Goal: Transaction & Acquisition: Purchase product/service

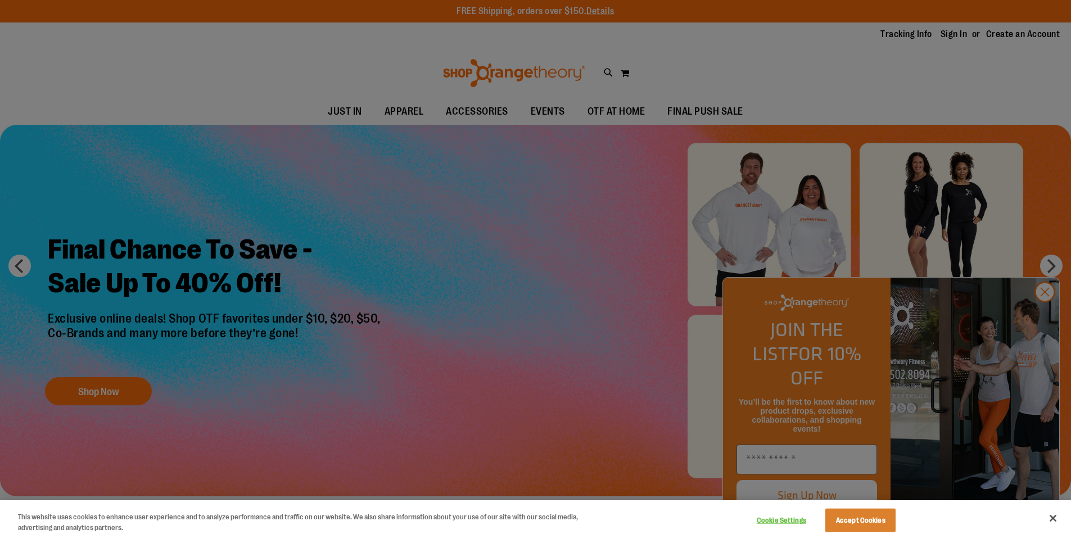
click at [323, 175] on div at bounding box center [535, 269] width 1071 height 539
click at [691, 106] on div at bounding box center [535, 269] width 1071 height 539
click at [787, 523] on button "Cookie Settings" at bounding box center [781, 520] width 70 height 22
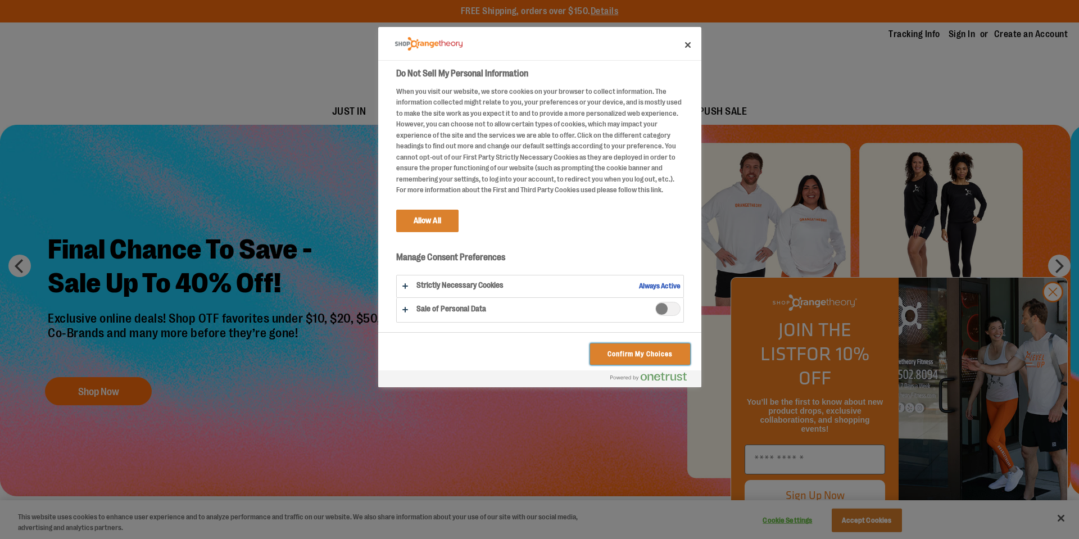
click at [630, 351] on button "Confirm My Choices" at bounding box center [639, 353] width 99 height 21
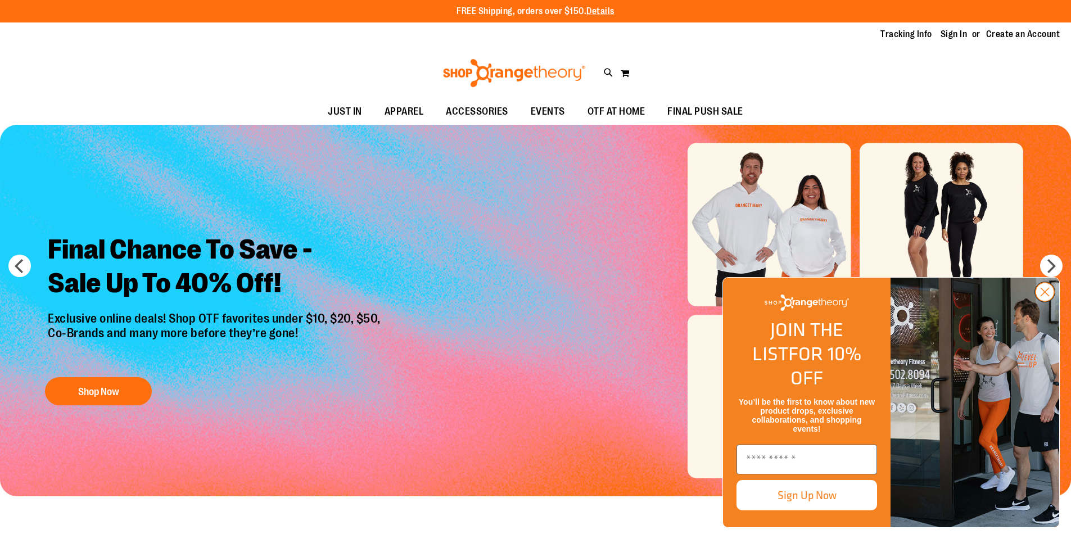
click at [1044, 301] on circle "Close dialog" at bounding box center [1044, 292] width 19 height 19
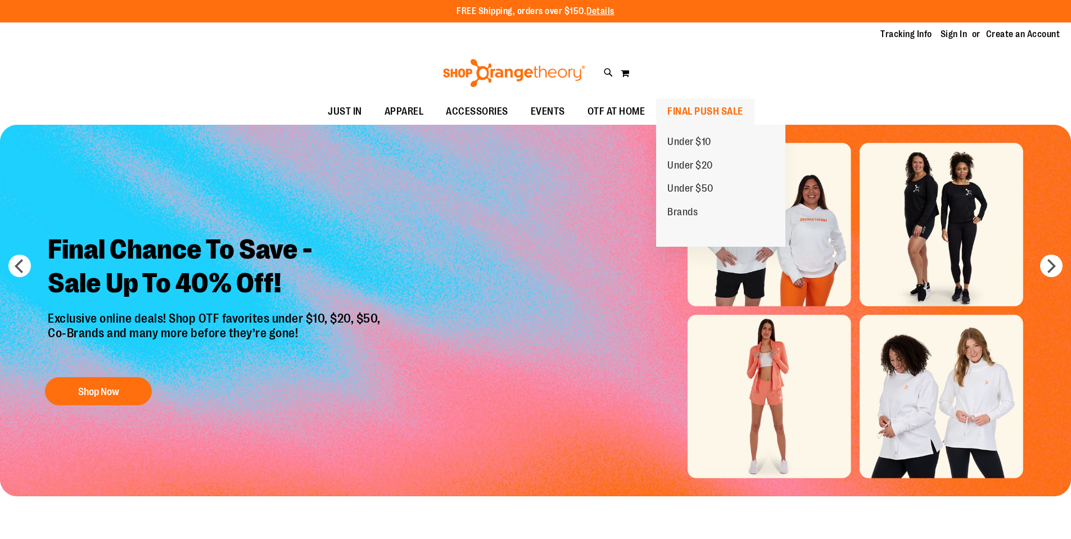
click at [682, 110] on span "FINAL PUSH SALE" at bounding box center [705, 111] width 76 height 25
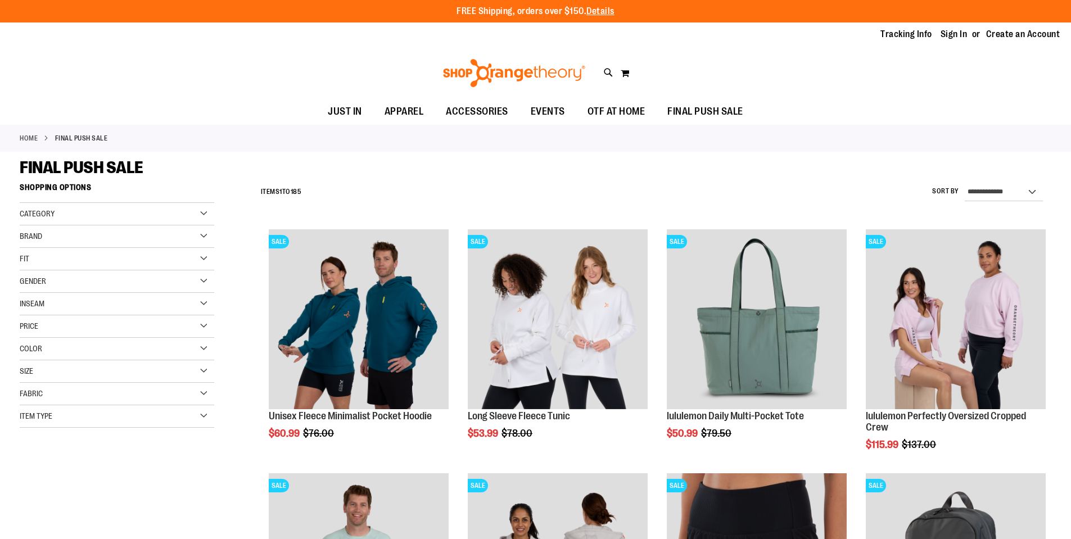
click at [35, 282] on span "Gender" at bounding box center [33, 281] width 26 height 9
click at [47, 303] on span "11 items" at bounding box center [55, 304] width 17 height 12
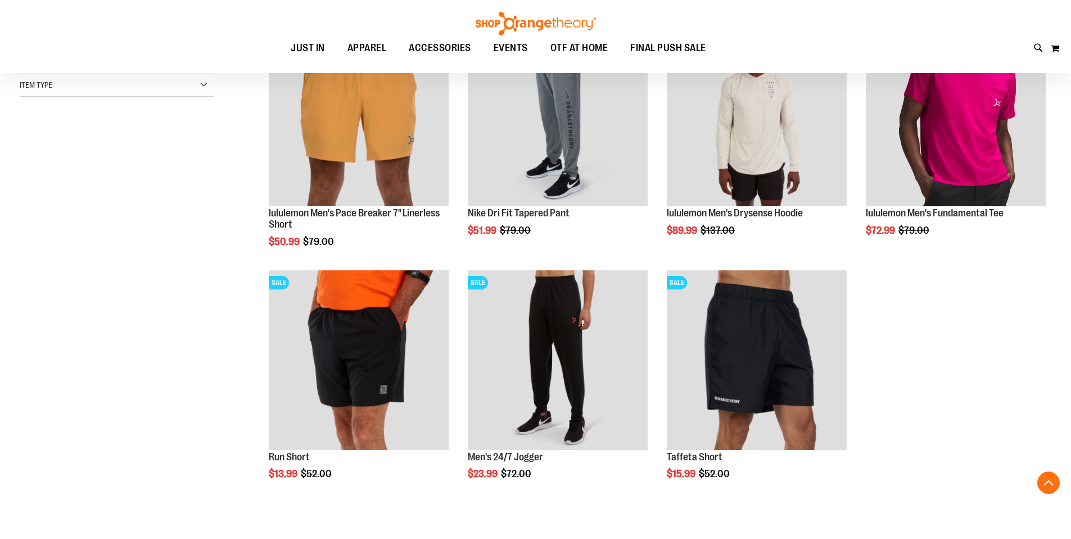
scroll to position [459, 0]
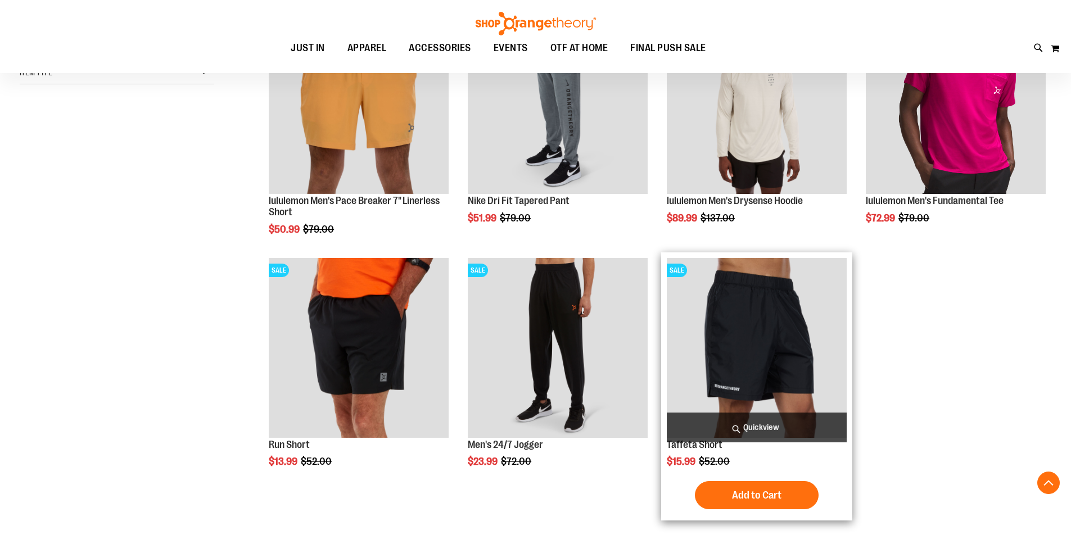
click at [756, 358] on img "product" at bounding box center [757, 348] width 180 height 180
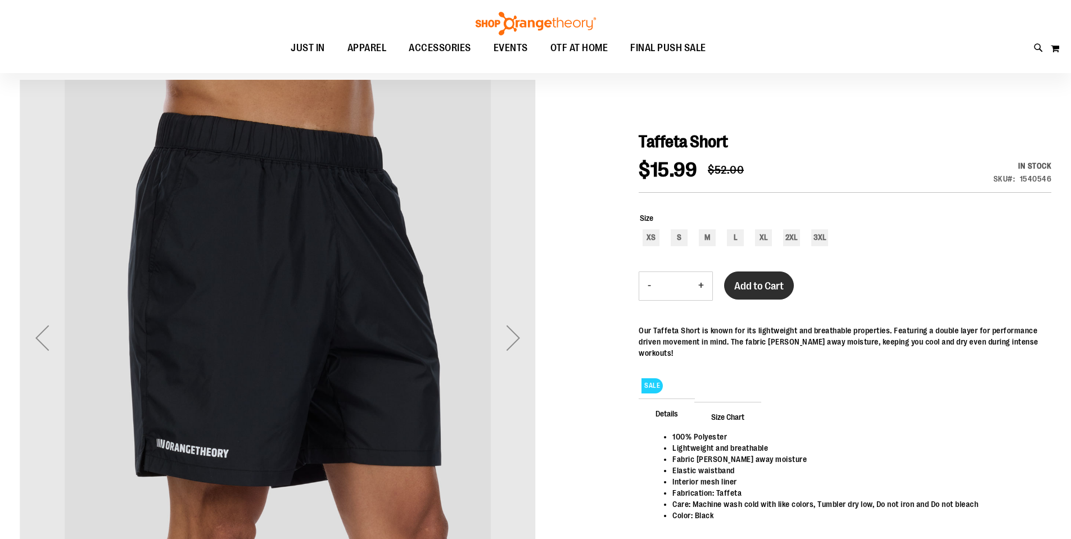
scroll to position [112, 0]
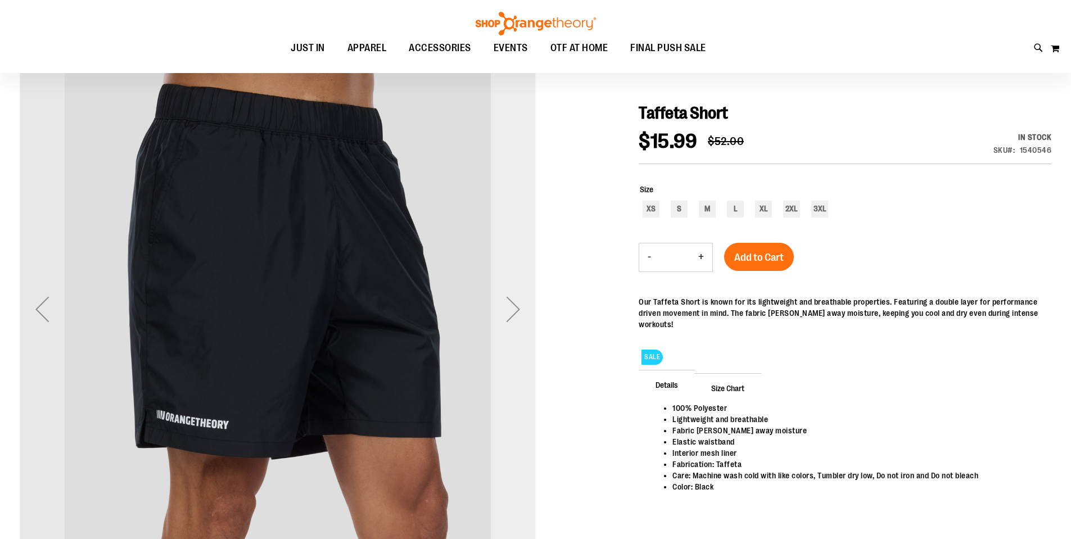
click at [517, 313] on div "Next" at bounding box center [513, 309] width 45 height 45
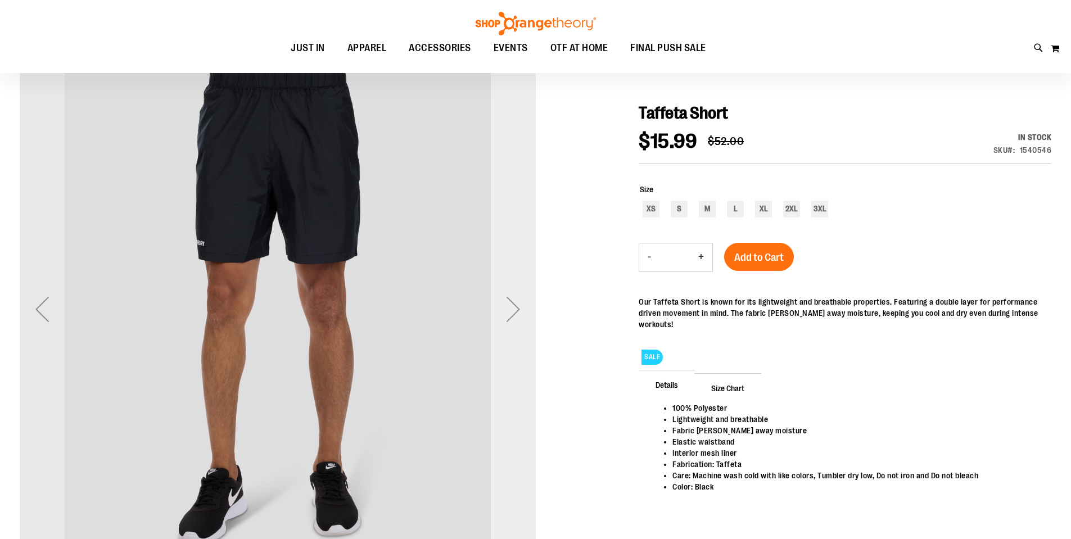
click at [517, 313] on div "Next" at bounding box center [513, 309] width 45 height 45
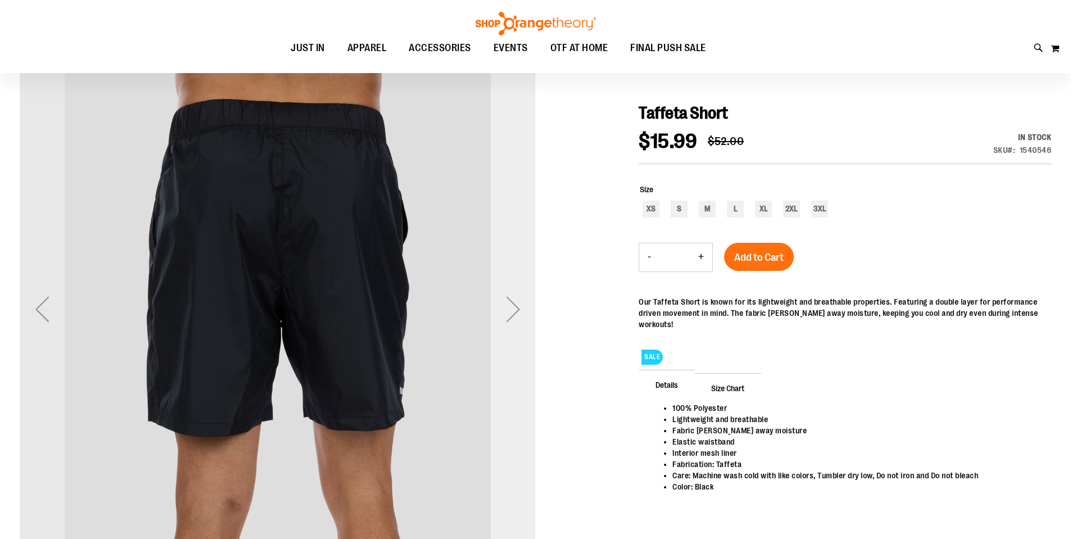
click at [517, 313] on div "Next" at bounding box center [513, 309] width 45 height 45
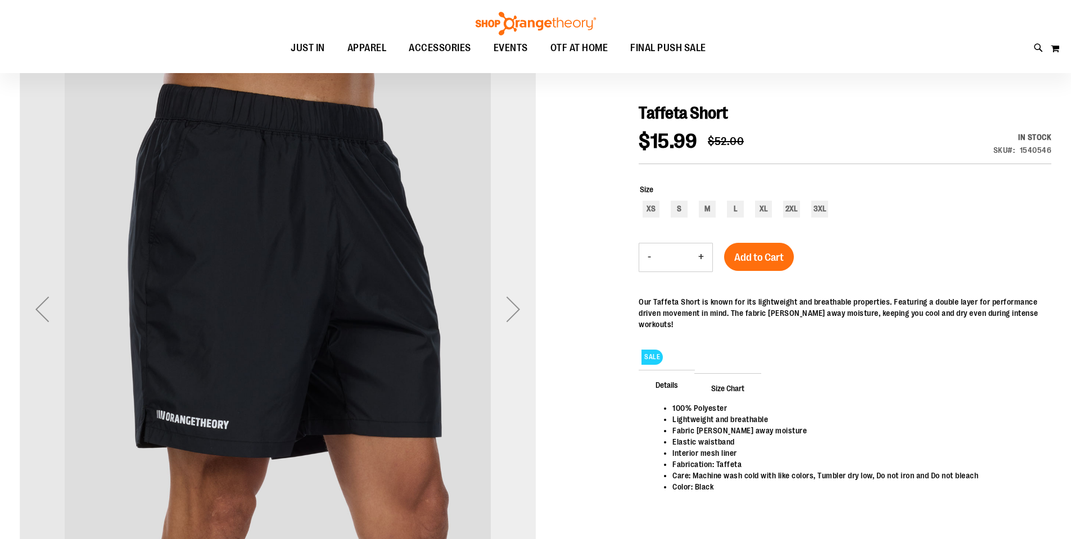
click at [517, 313] on div "Next" at bounding box center [513, 309] width 45 height 45
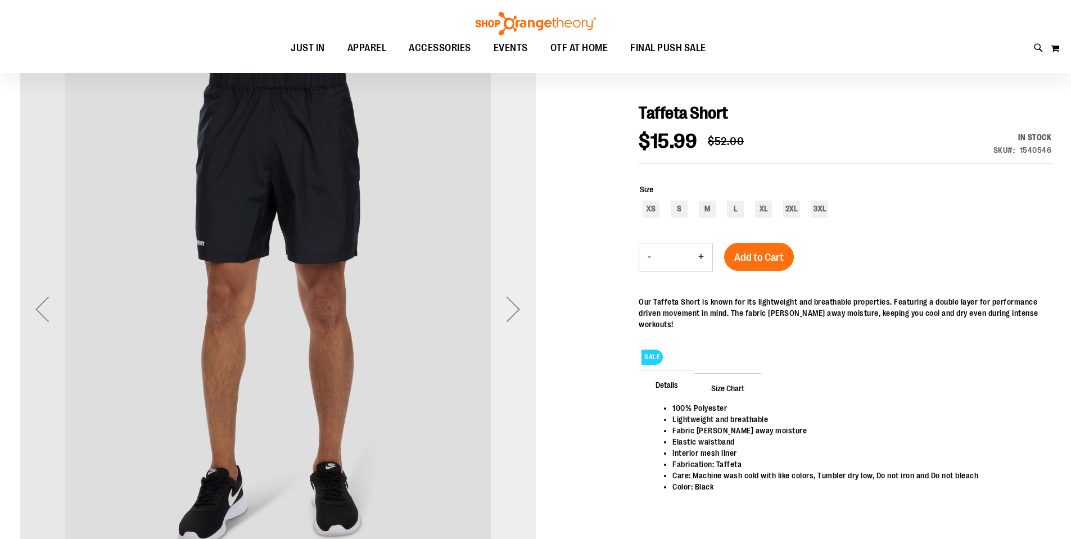
click at [517, 313] on div "Next" at bounding box center [513, 309] width 45 height 45
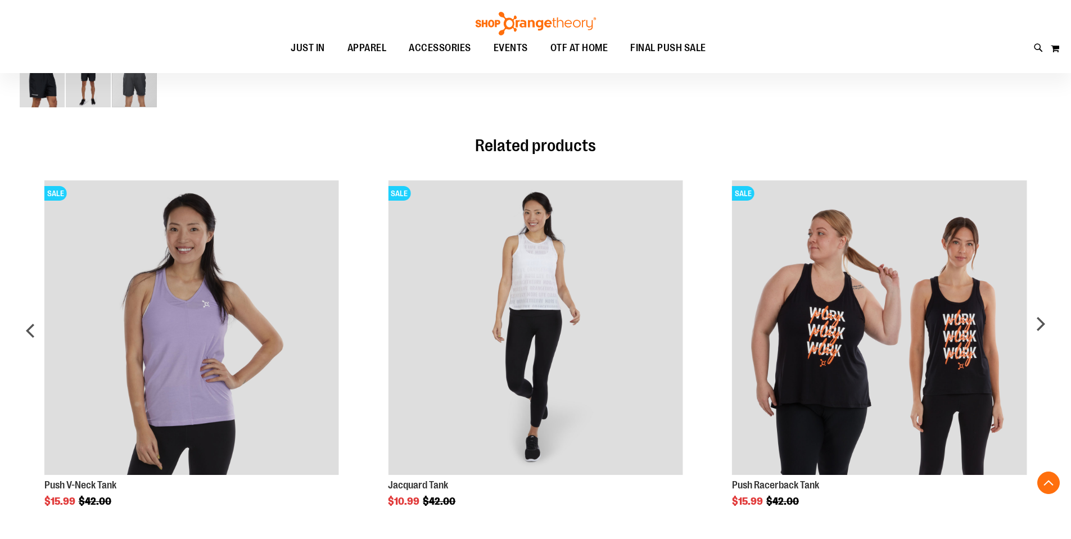
scroll to position [674, 0]
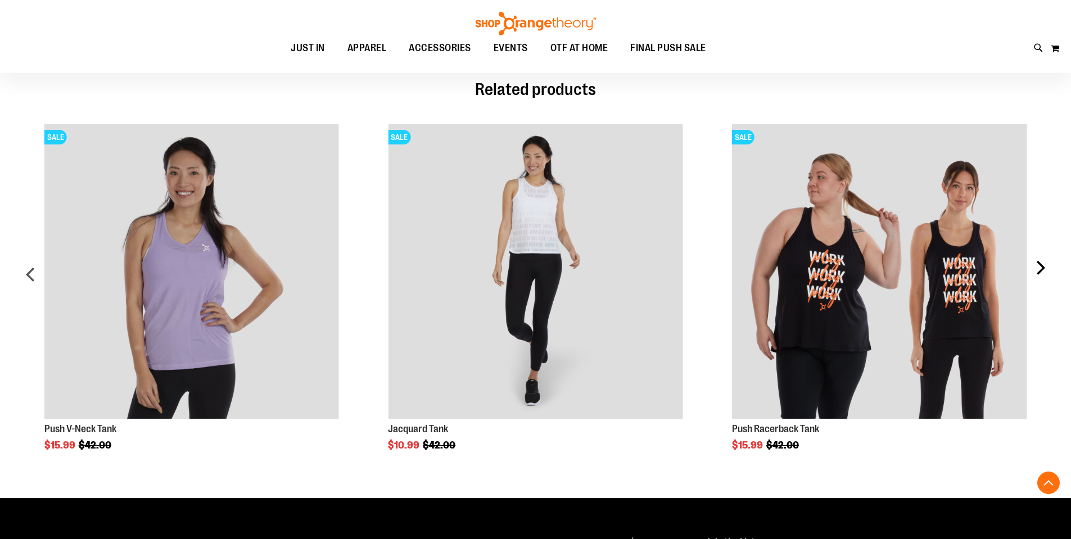
click at [1041, 269] on div "next" at bounding box center [1040, 278] width 22 height 343
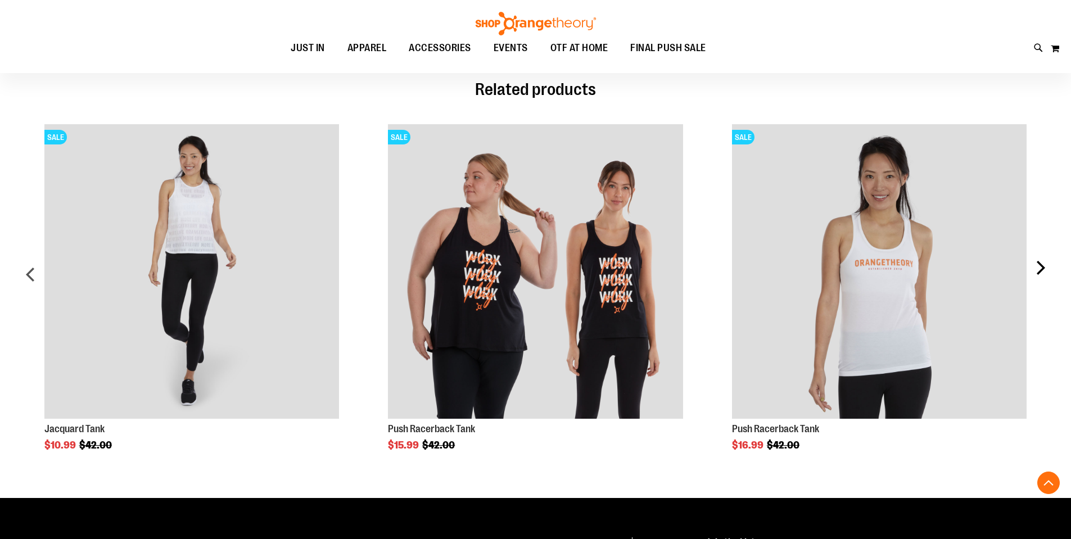
click at [1041, 269] on div "next" at bounding box center [1040, 278] width 22 height 343
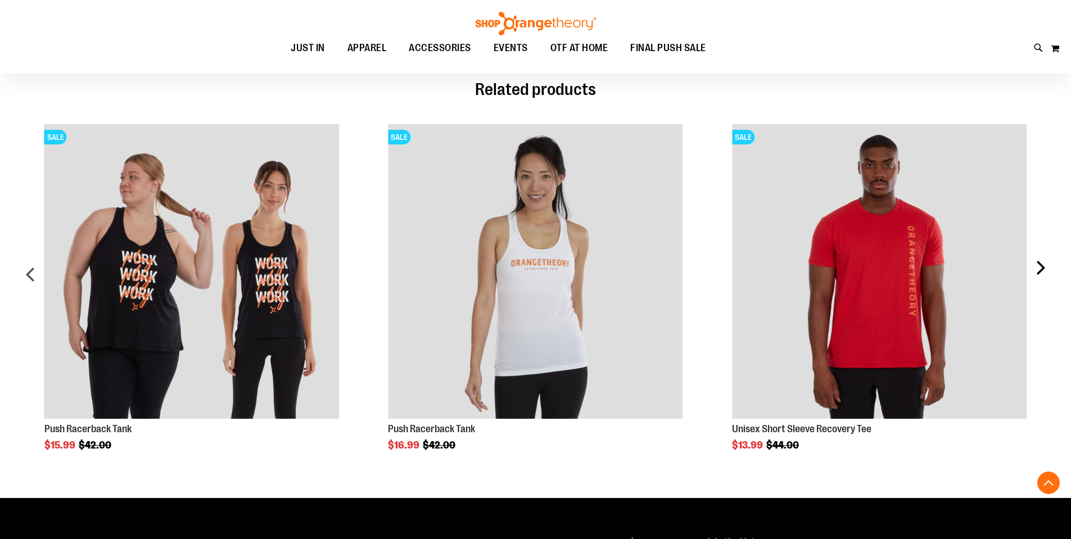
click at [1041, 269] on div "next" at bounding box center [1040, 278] width 22 height 343
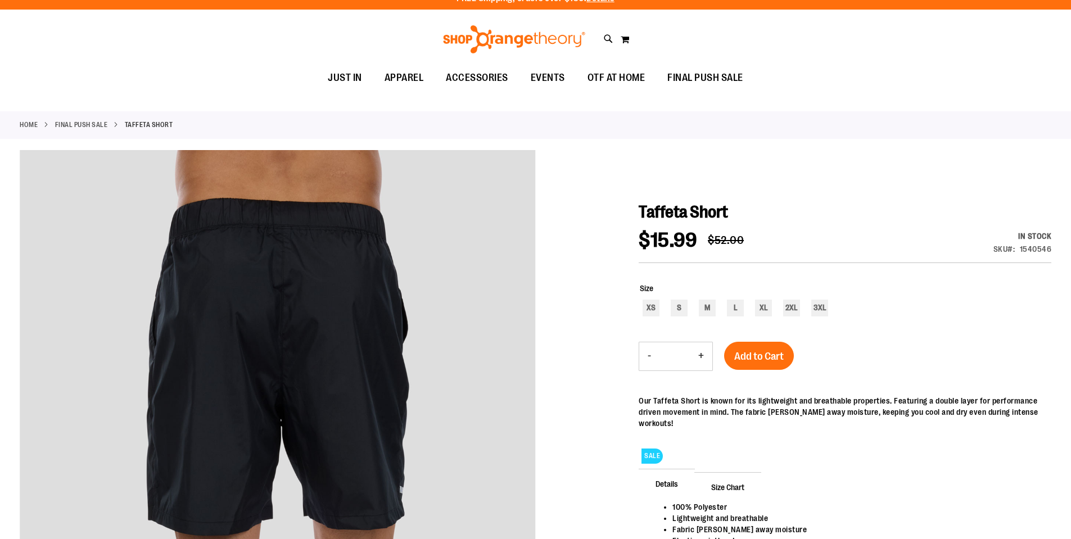
scroll to position [0, 0]
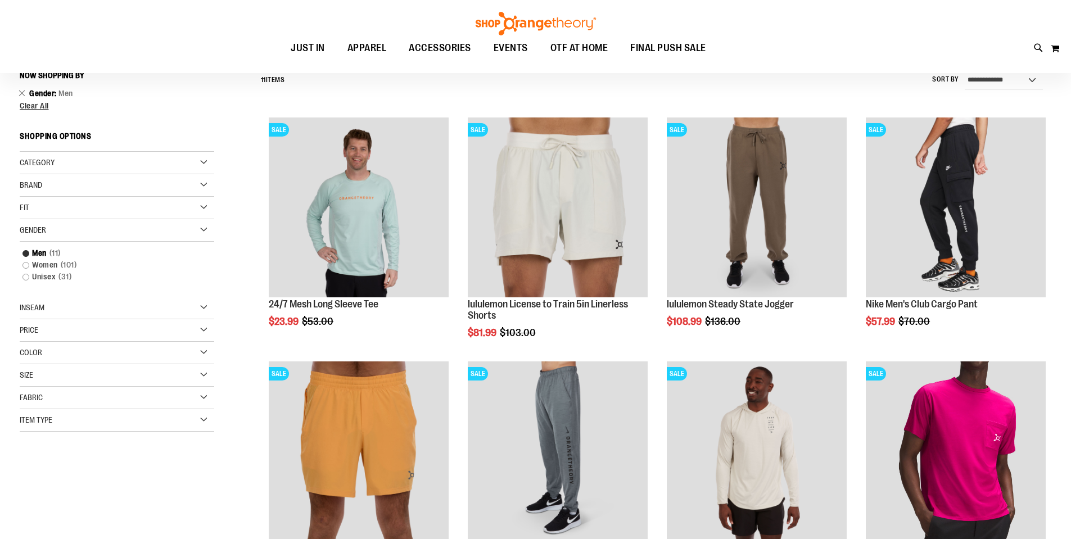
scroll to position [112, 0]
click at [203, 229] on div "Gender" at bounding box center [117, 230] width 194 height 22
click at [19, 92] on link "Remove This Item" at bounding box center [22, 92] width 7 height 11
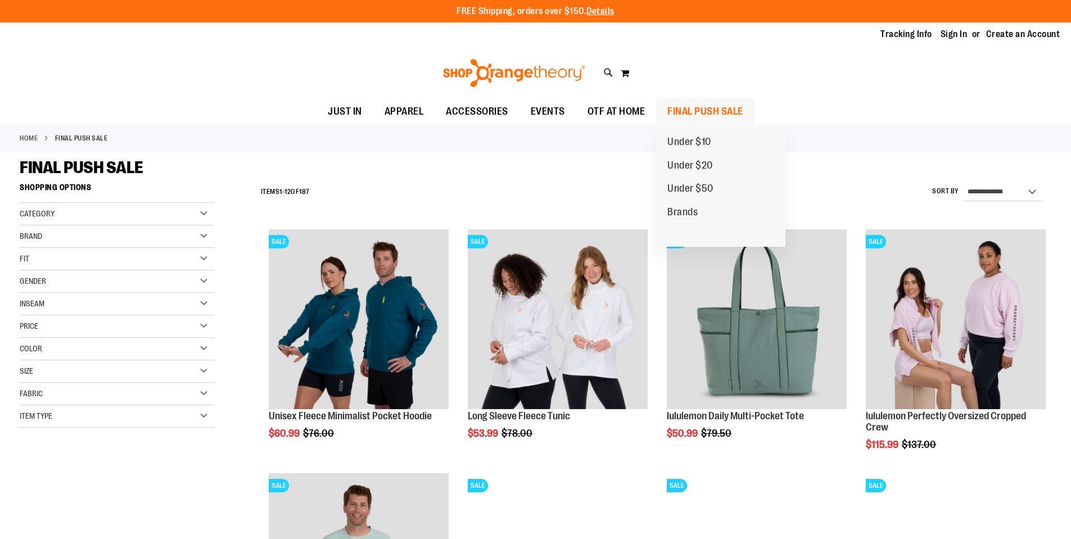
click at [691, 117] on span "FINAL PUSH SALE" at bounding box center [705, 111] width 76 height 25
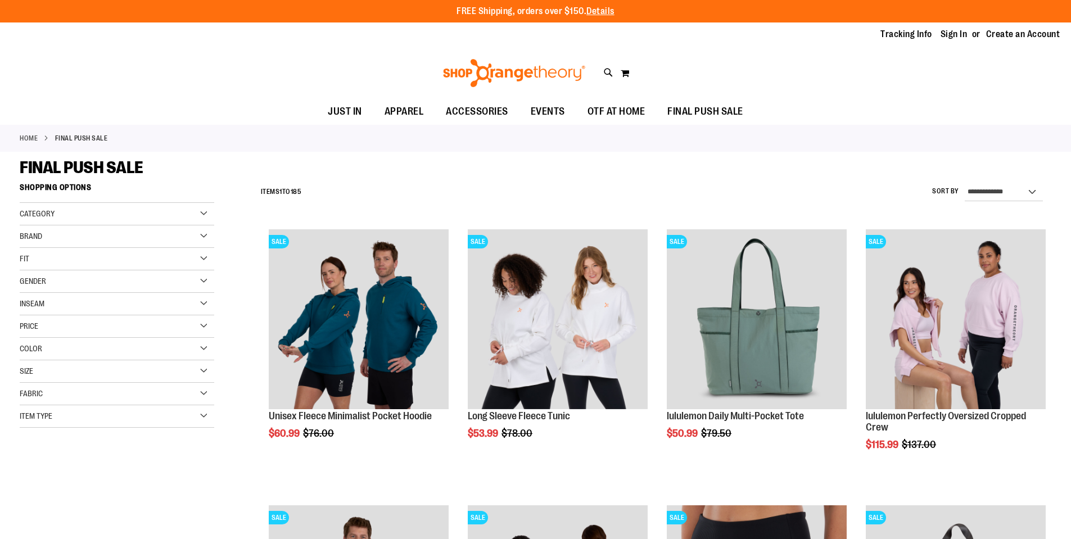
click at [553, 162] on div "FINAL PUSH SALE" at bounding box center [536, 167] width 1032 height 20
click at [35, 414] on span "Item Type" at bounding box center [36, 415] width 33 height 9
click at [984, 194] on select "**********" at bounding box center [1004, 192] width 78 height 18
select select "*********"
click at [965, 183] on select "**********" at bounding box center [1004, 192] width 78 height 18
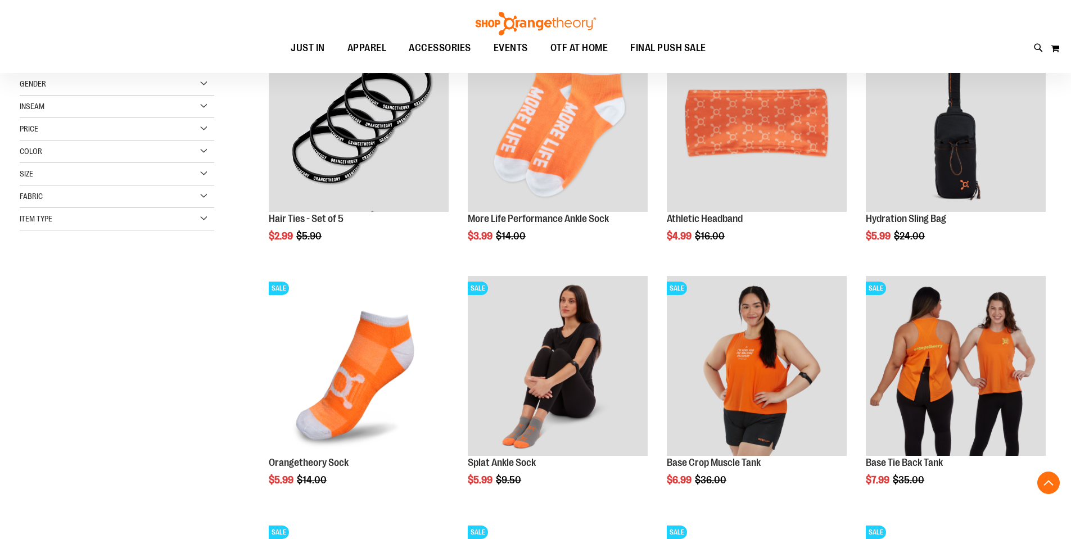
scroll to position [178, 0]
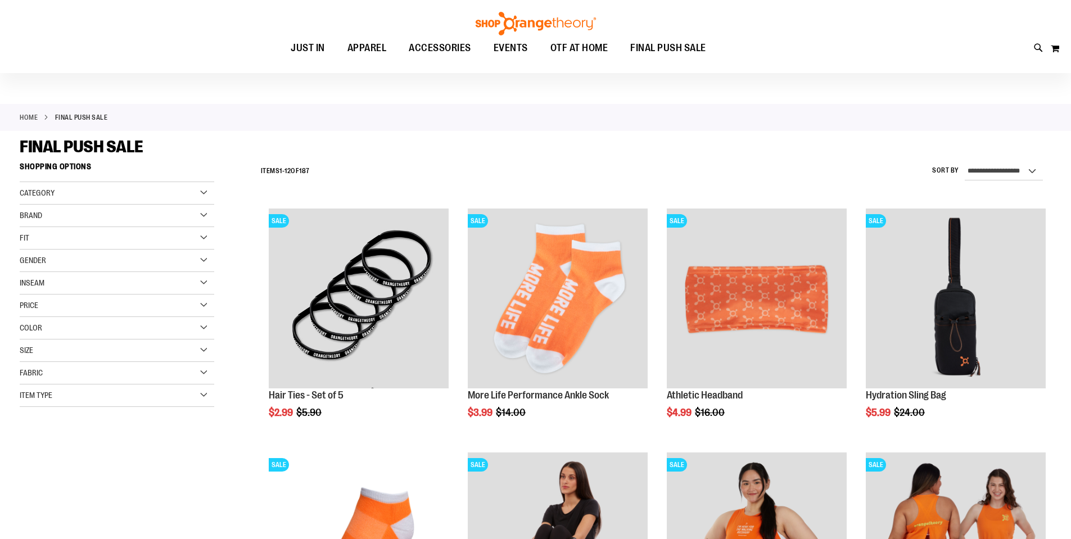
scroll to position [56, 0]
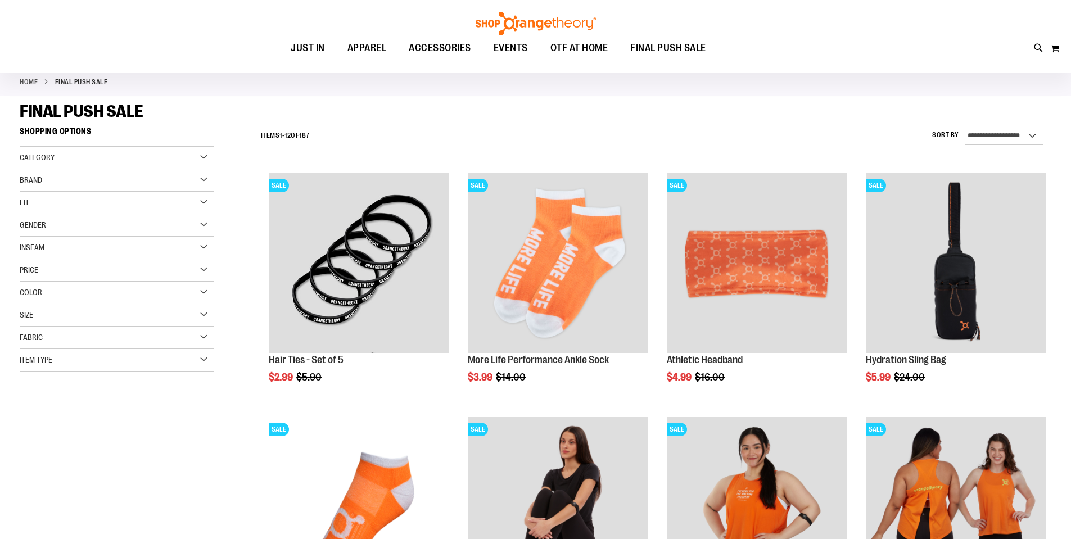
click at [54, 267] on div "Price" at bounding box center [117, 270] width 194 height 22
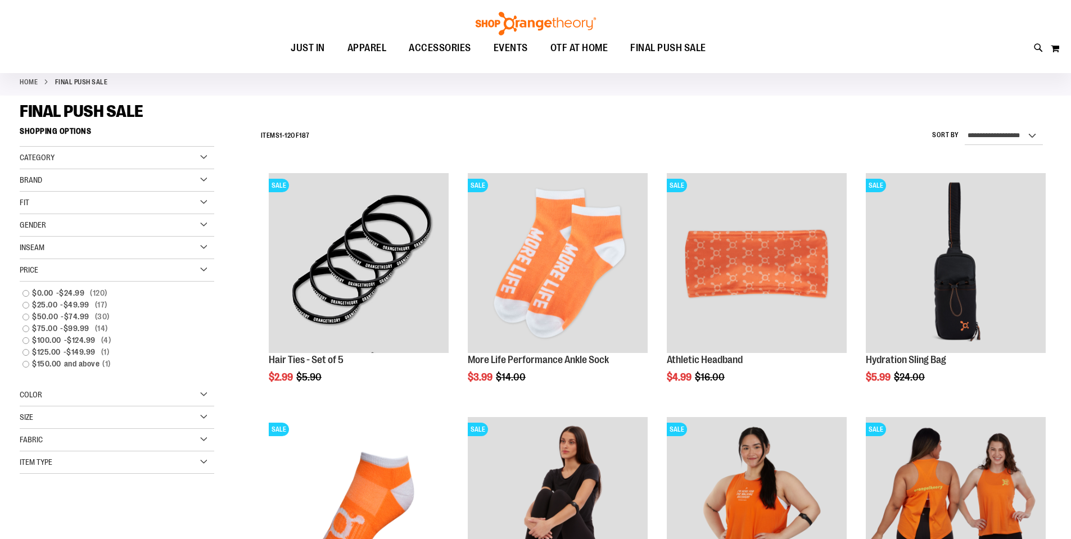
click at [409, 124] on div "**********" at bounding box center [653, 135] width 796 height 29
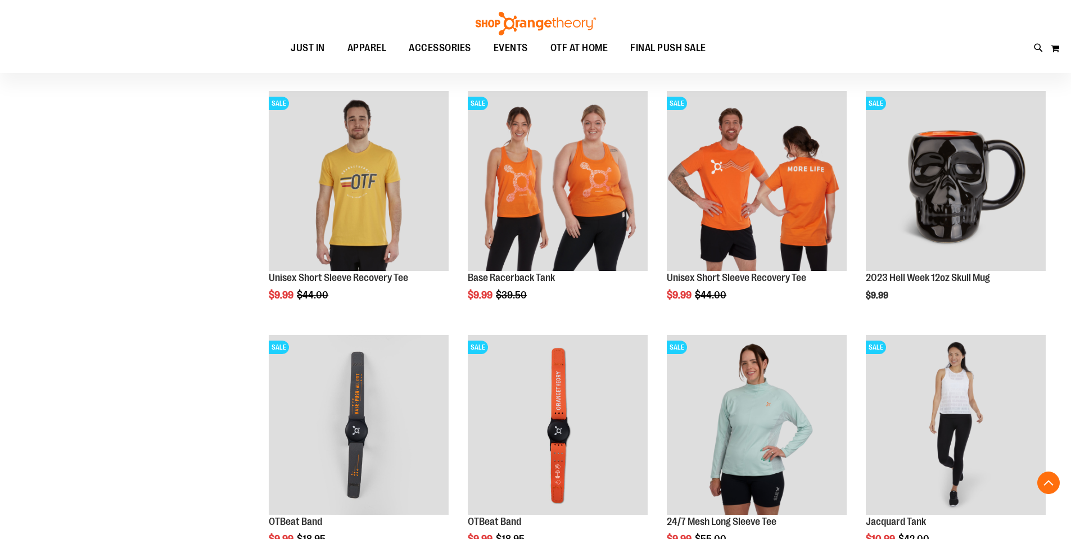
scroll to position [899, 0]
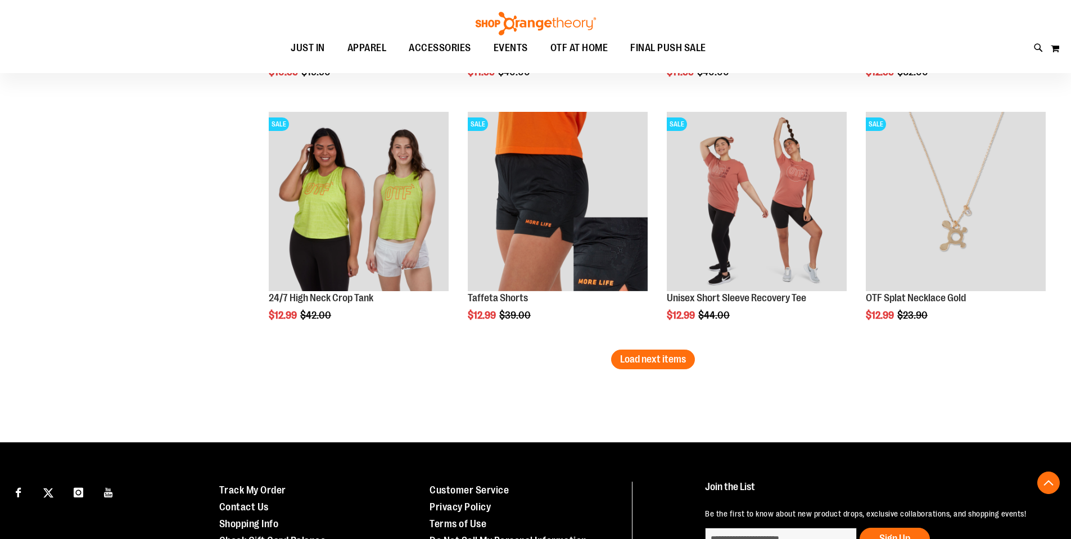
scroll to position [2079, 0]
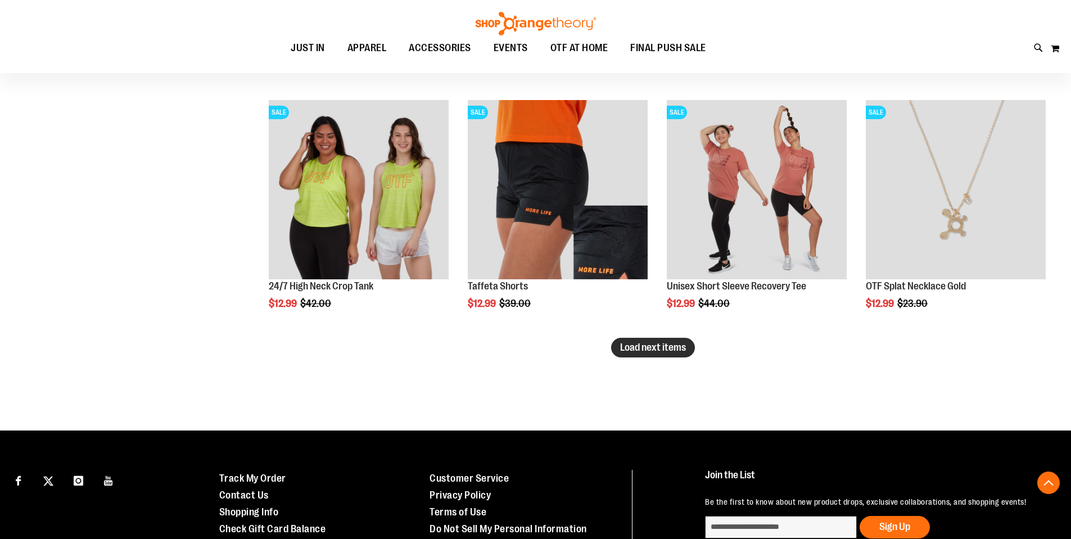
click at [672, 351] on span "Load next items" at bounding box center [653, 347] width 66 height 11
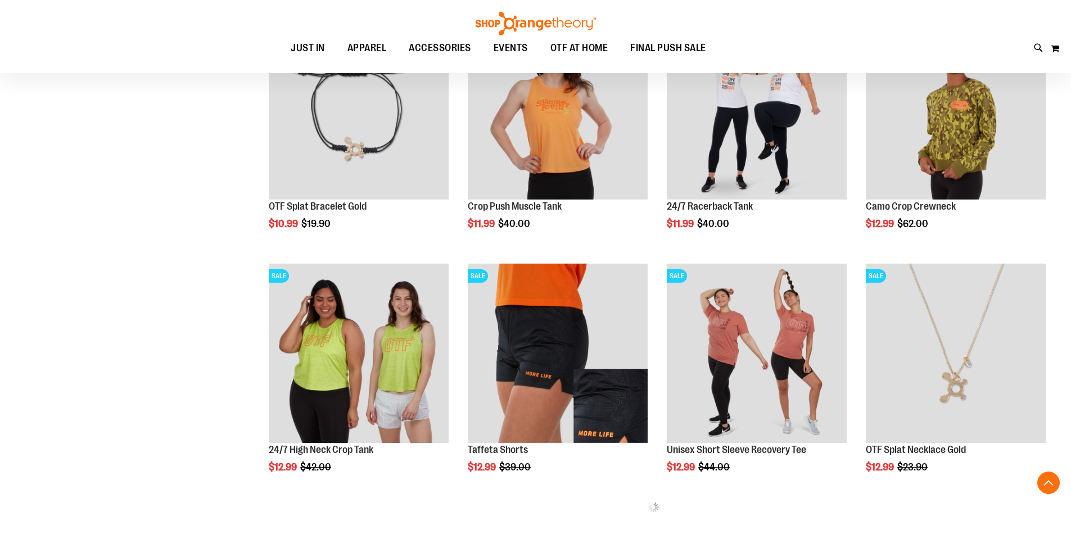
scroll to position [1892, 0]
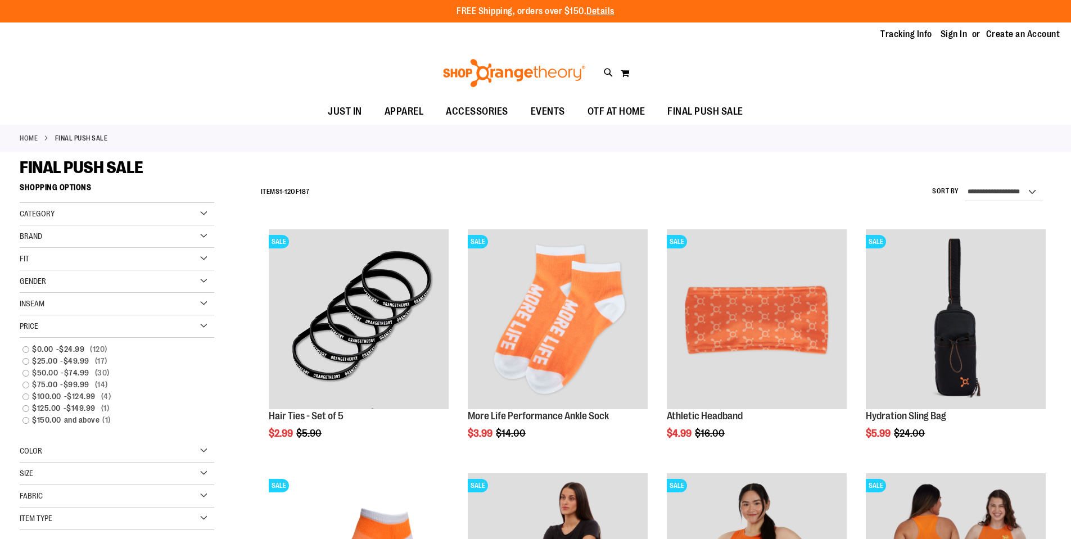
click at [204, 325] on div "Price" at bounding box center [117, 326] width 194 height 22
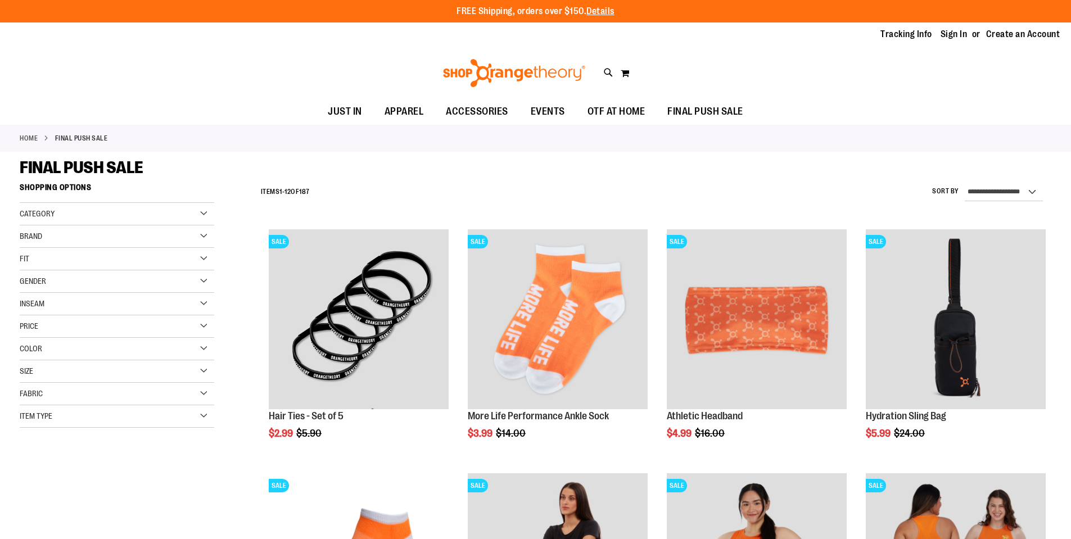
click at [476, 193] on div "**********" at bounding box center [653, 192] width 796 height 29
click at [35, 216] on span "Category" at bounding box center [37, 213] width 35 height 9
click at [35, 215] on span "Category" at bounding box center [37, 213] width 35 height 9
click at [46, 216] on span "Category" at bounding box center [37, 213] width 35 height 9
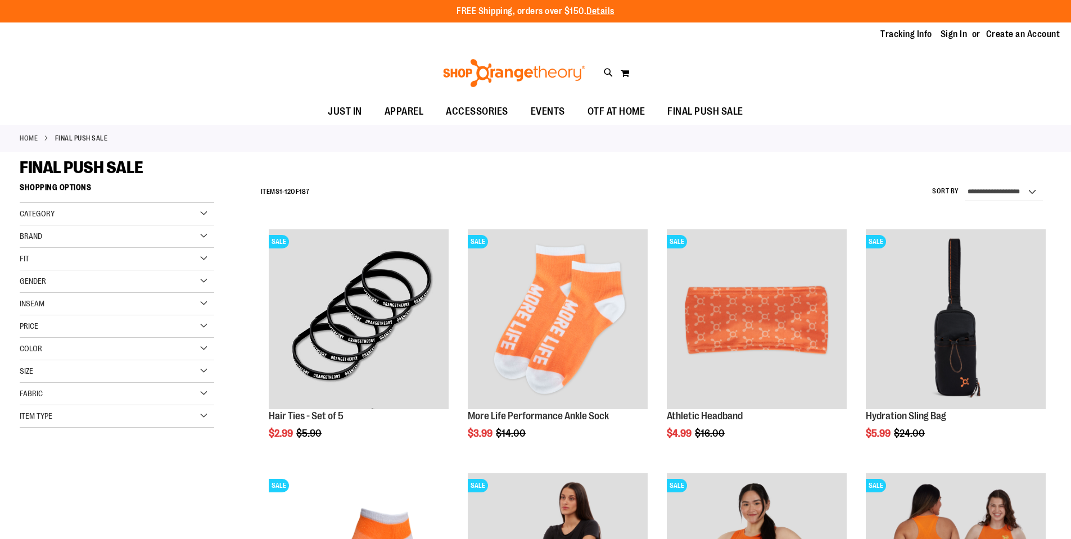
click at [37, 237] on span "Brand" at bounding box center [31, 236] width 22 height 9
click at [26, 257] on span "Fit" at bounding box center [25, 258] width 10 height 9
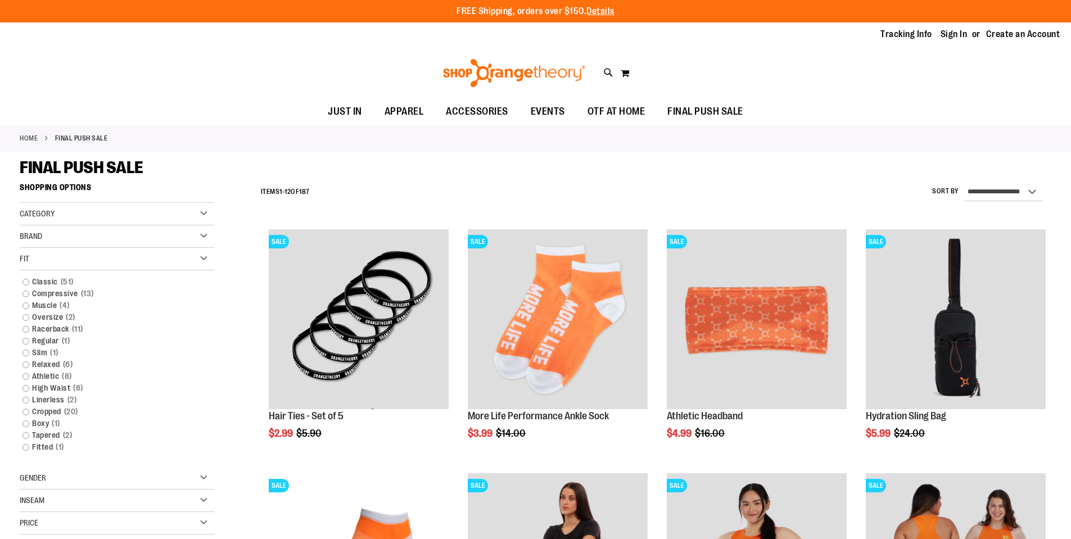
click at [26, 257] on span "Fit" at bounding box center [25, 258] width 10 height 9
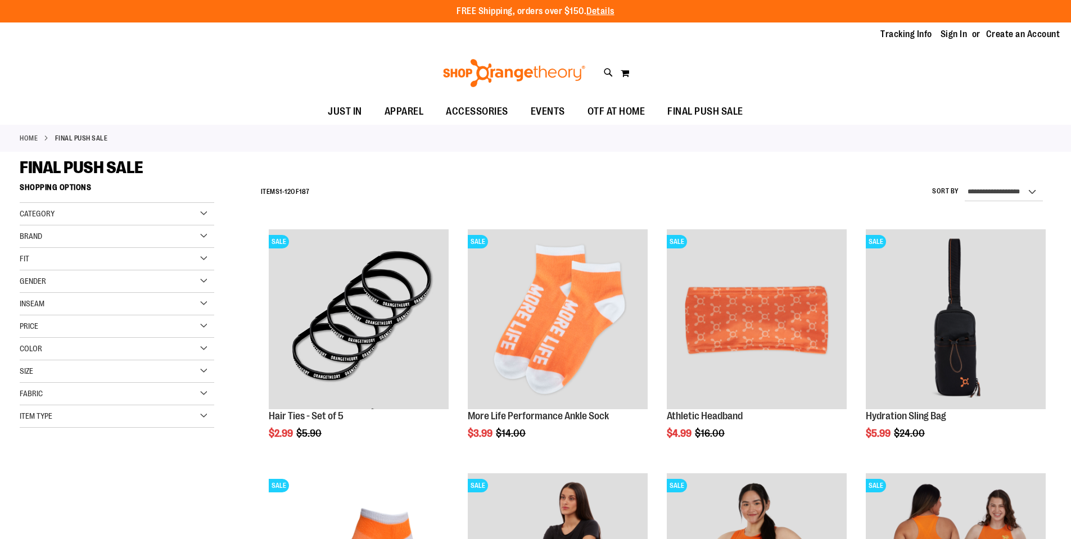
click at [27, 277] on span "Gender" at bounding box center [33, 281] width 26 height 9
click at [47, 304] on span "11 items" at bounding box center [55, 304] width 17 height 12
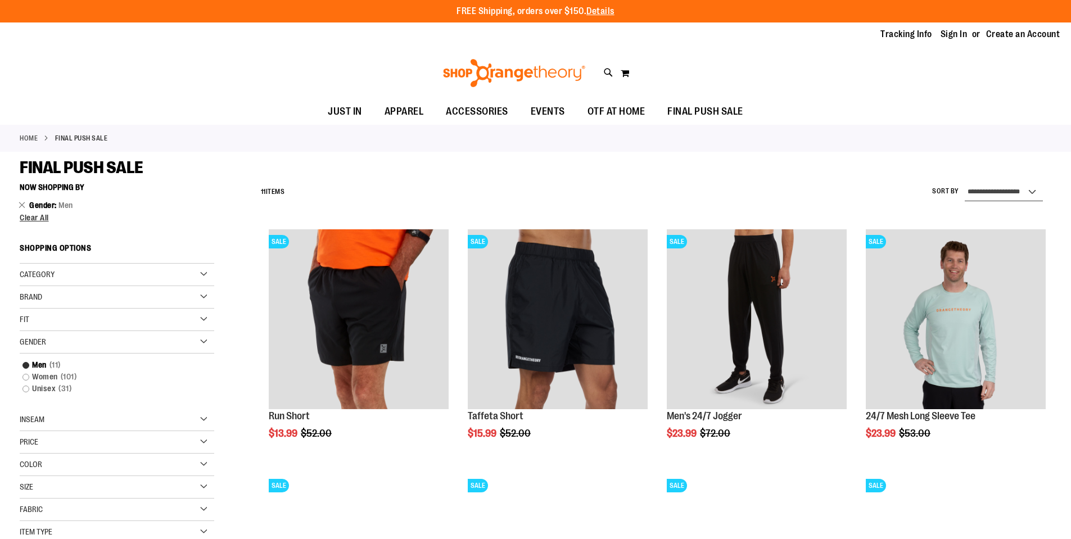
click at [993, 193] on select "**********" at bounding box center [1004, 192] width 78 height 18
select select "**********"
click at [965, 183] on select "**********" at bounding box center [1004, 192] width 78 height 18
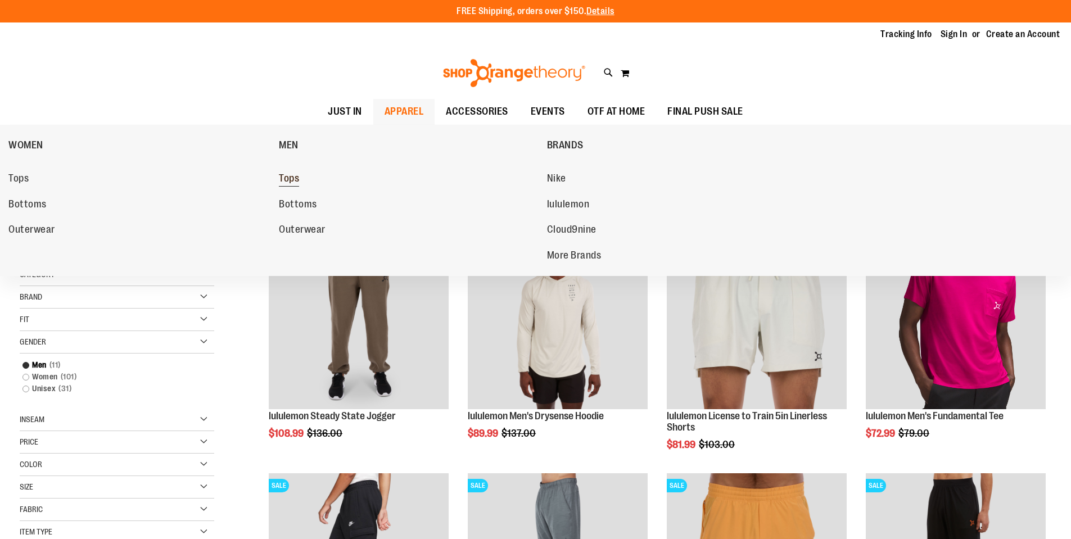
click at [286, 178] on span "Tops" at bounding box center [289, 180] width 20 height 14
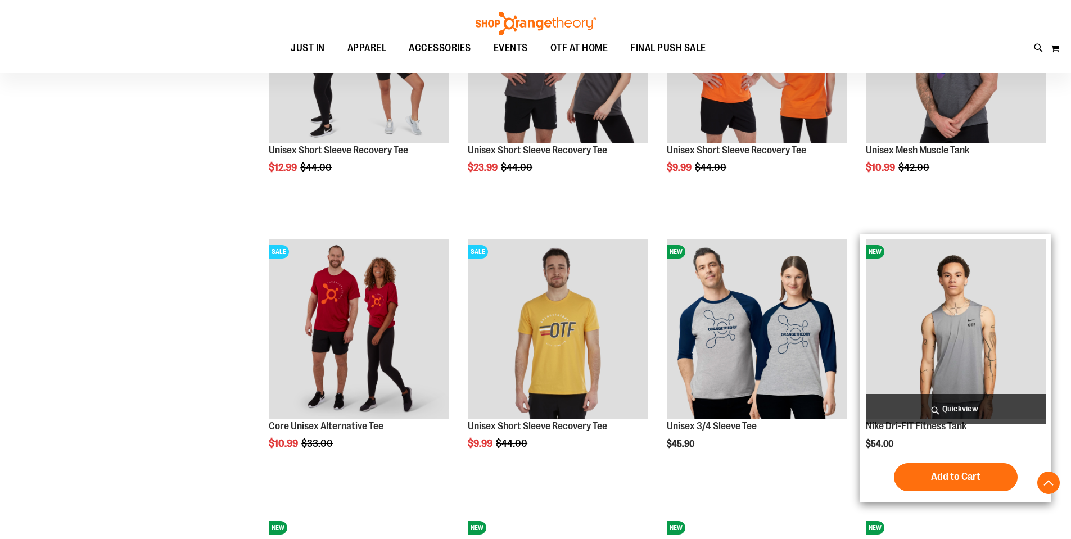
scroll to position [562, 0]
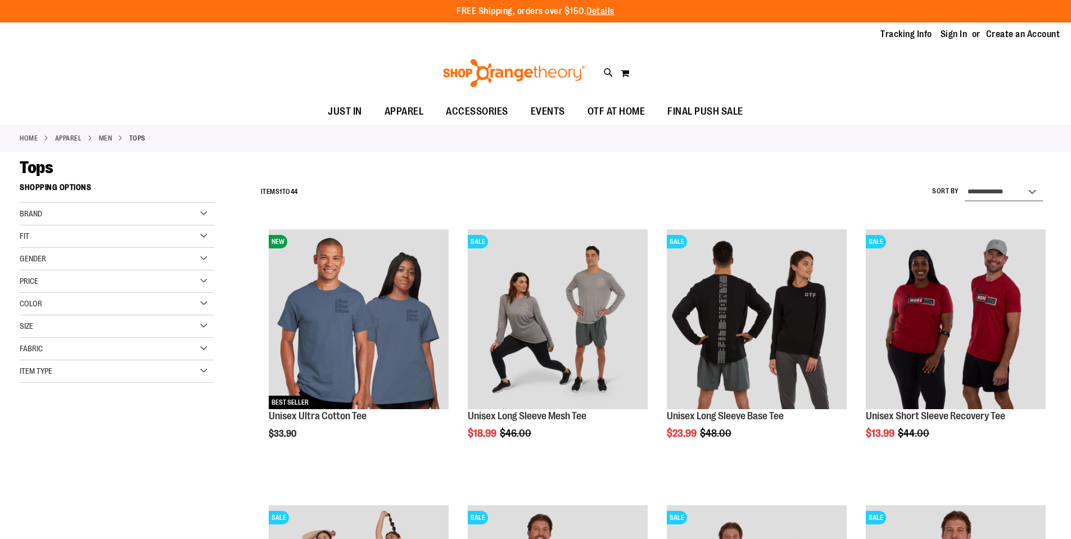
click at [996, 189] on select "**********" at bounding box center [1004, 192] width 78 height 18
select select "*********"
click at [965, 183] on select "**********" at bounding box center [1004, 192] width 78 height 18
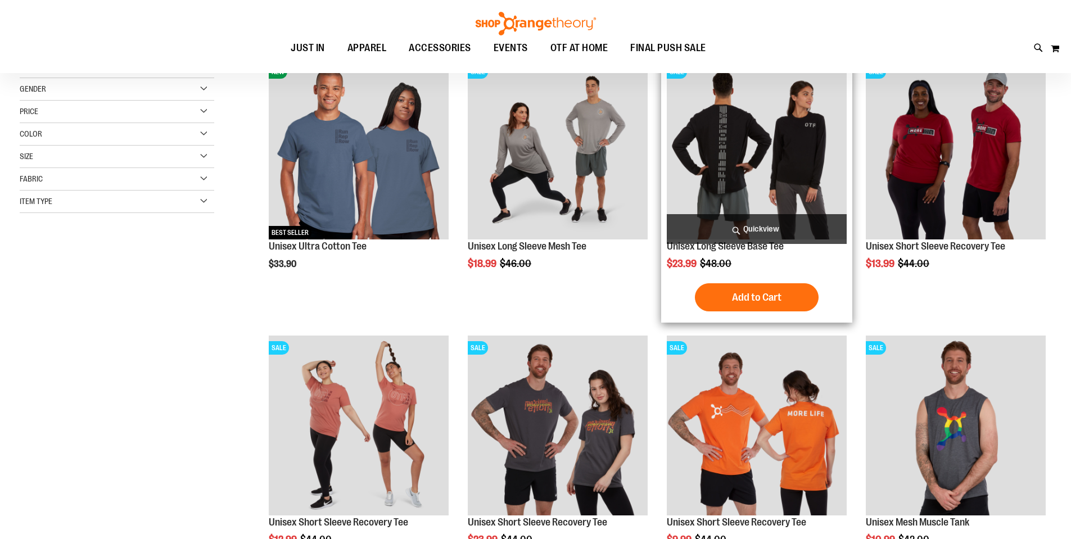
scroll to position [178, 0]
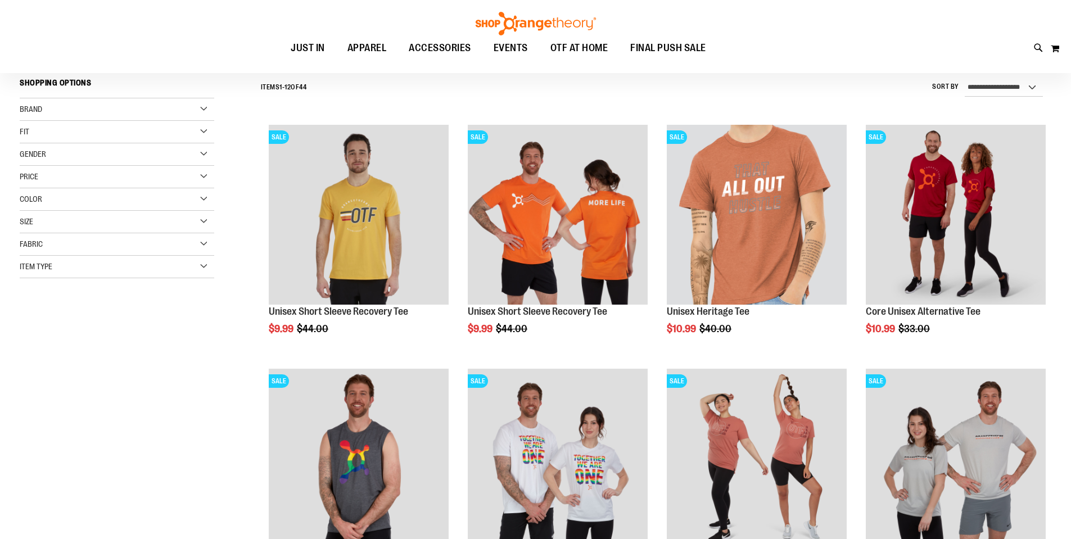
scroll to position [121, 0]
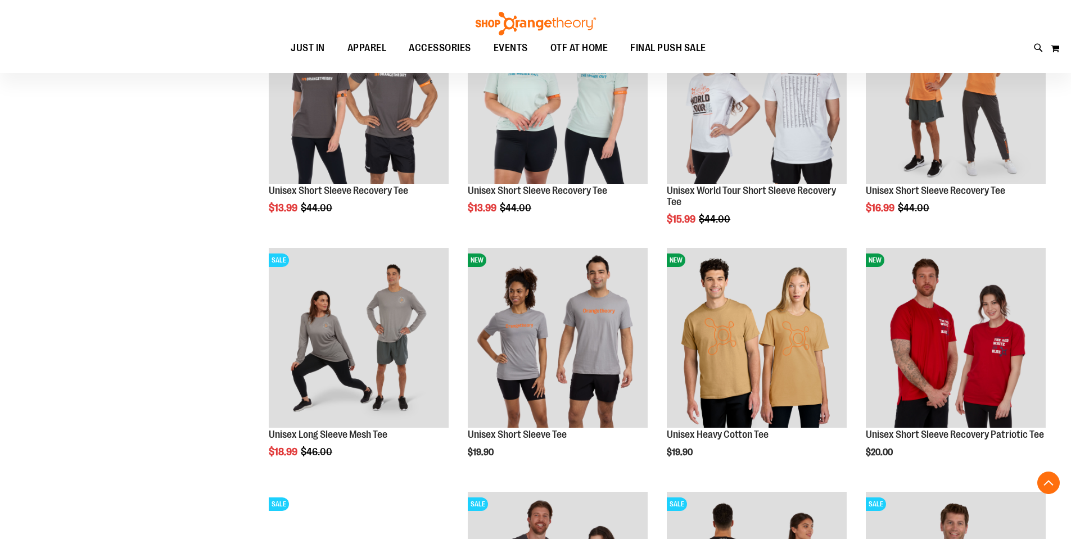
scroll to position [991, 0]
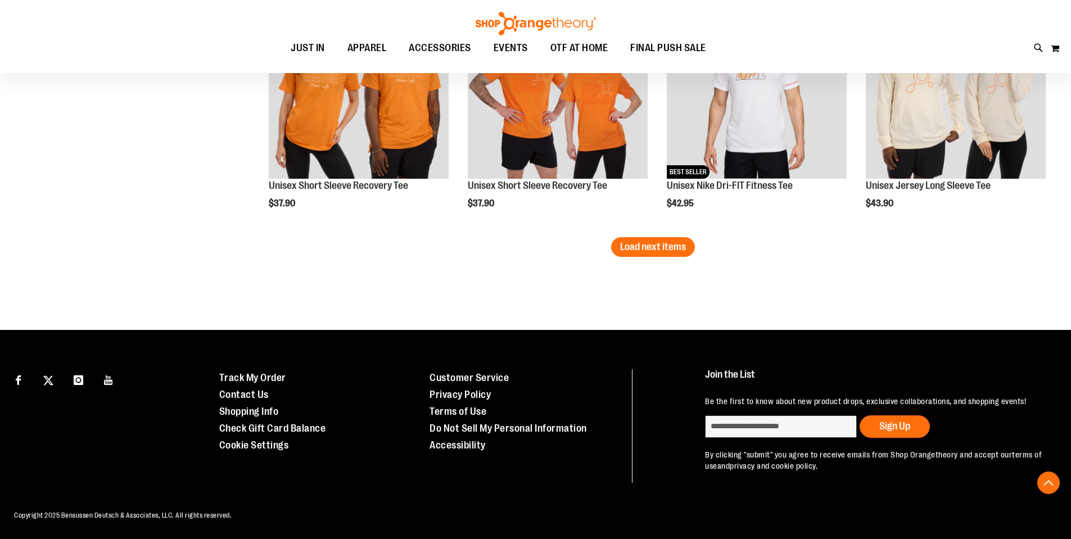
scroll to position [2181, 0]
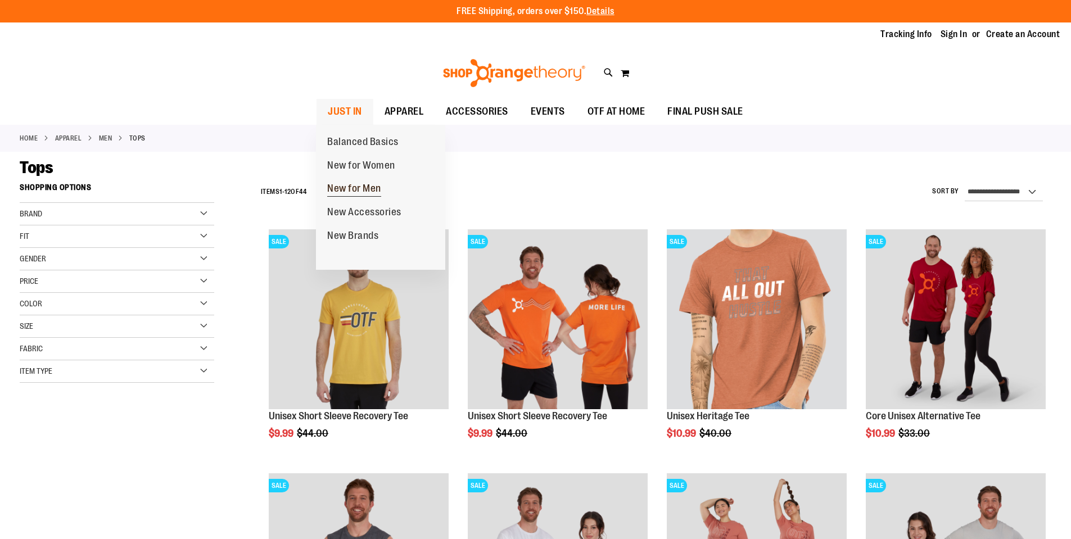
click at [360, 188] on span "New for Men" at bounding box center [354, 190] width 54 height 14
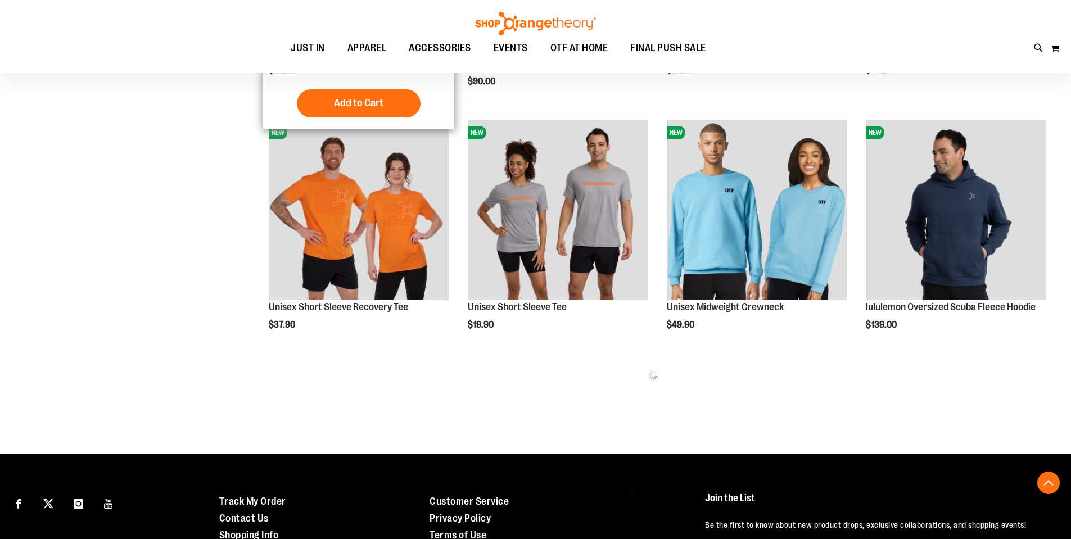
scroll to position [337, 0]
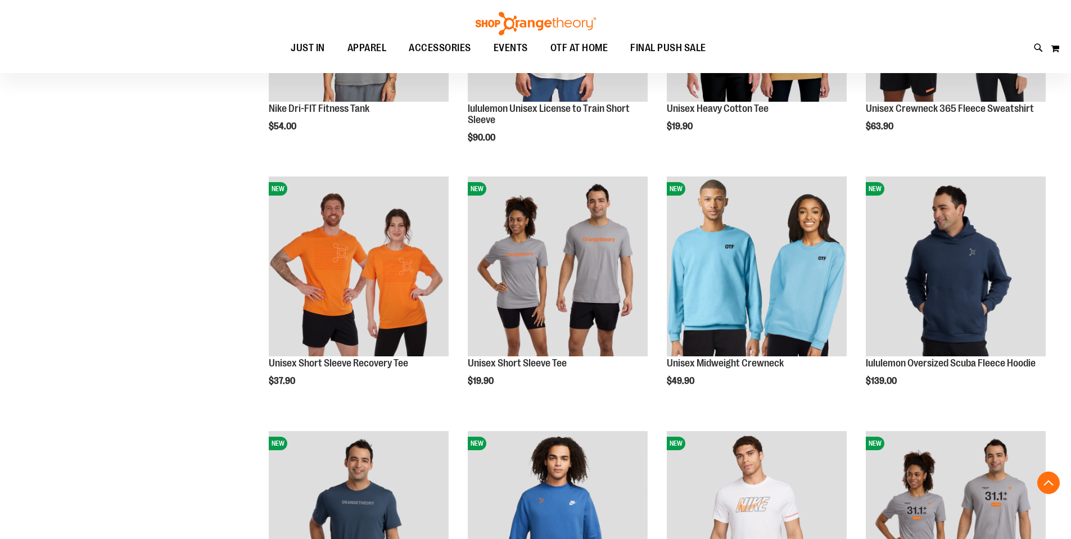
scroll to position [337, 0]
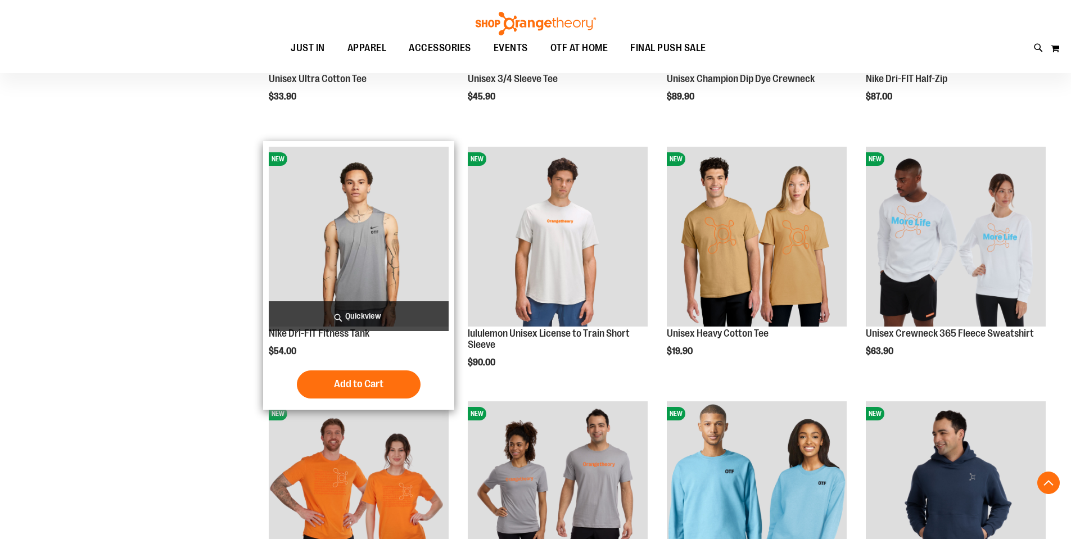
click at [351, 262] on img "product" at bounding box center [359, 237] width 180 height 180
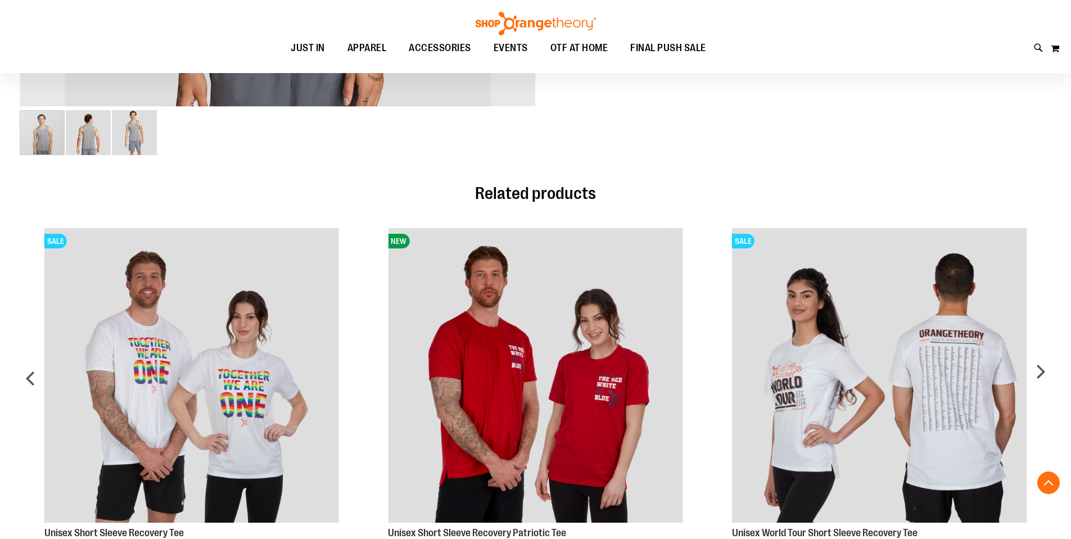
scroll to position [555, 0]
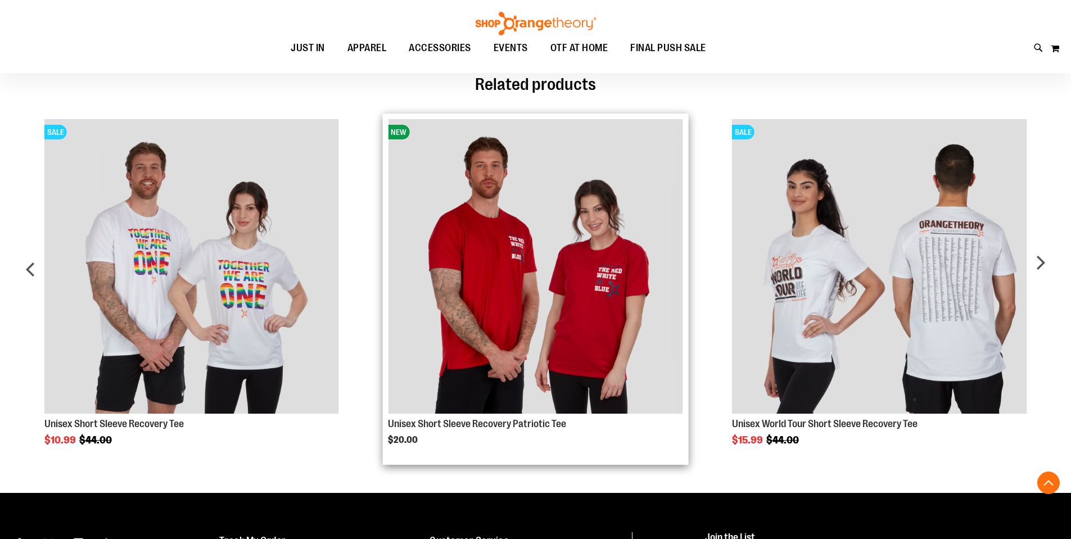
click at [470, 228] on img "Product Page Link" at bounding box center [535, 266] width 295 height 295
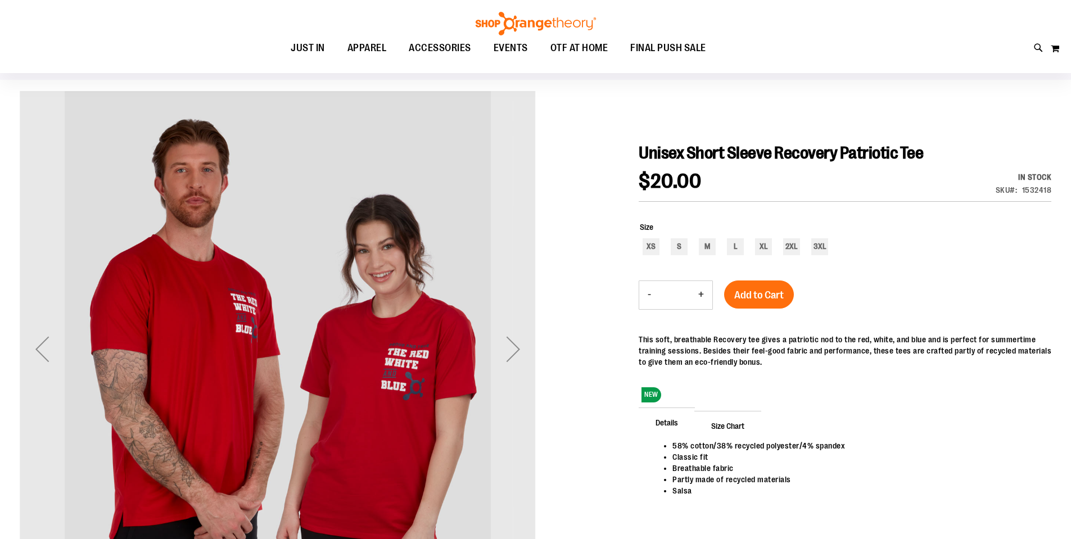
scroll to position [112, 0]
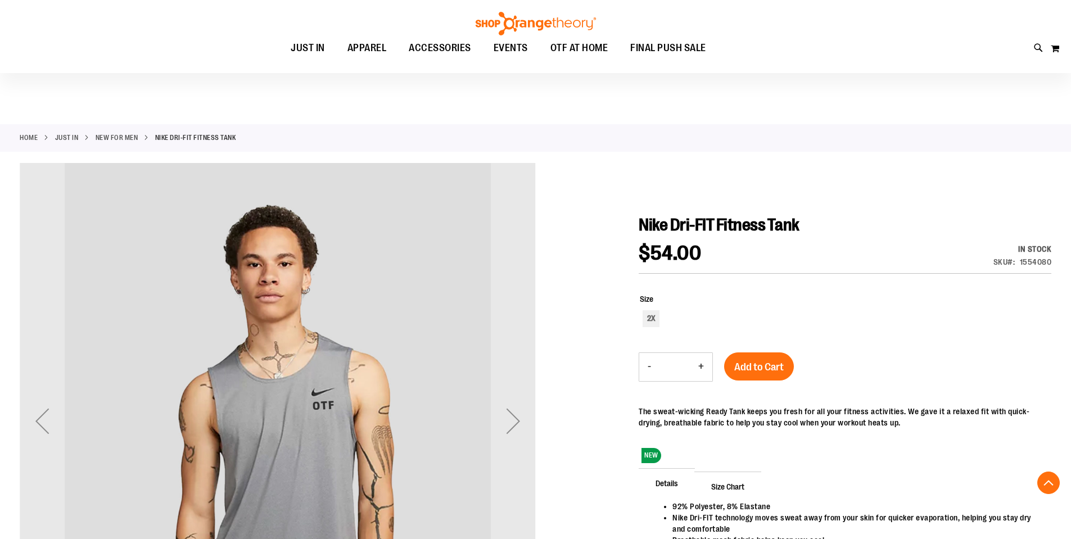
scroll to position [510, 0]
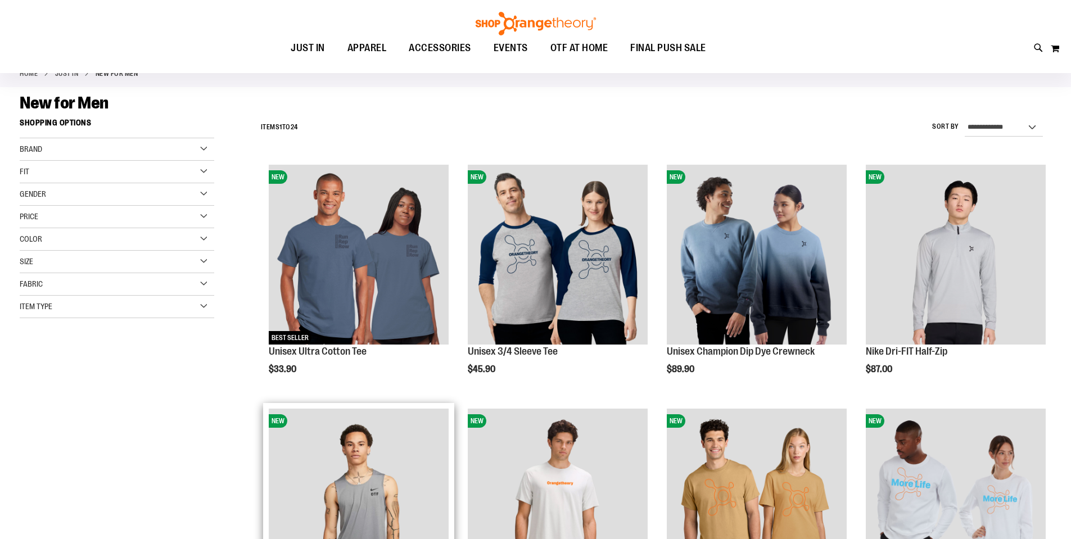
scroll to position [4, 0]
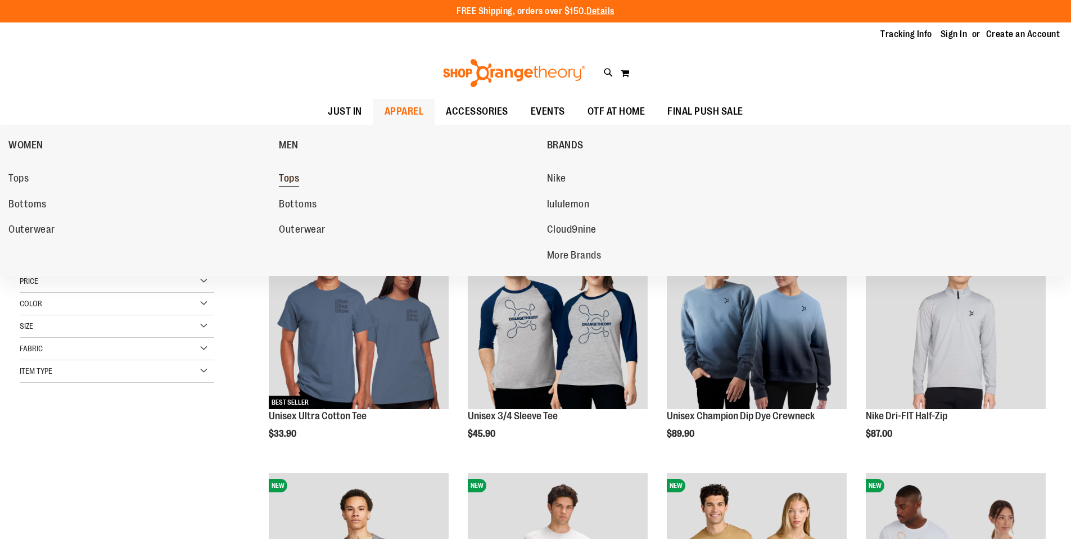
click at [286, 179] on span "Tops" at bounding box center [289, 180] width 20 height 14
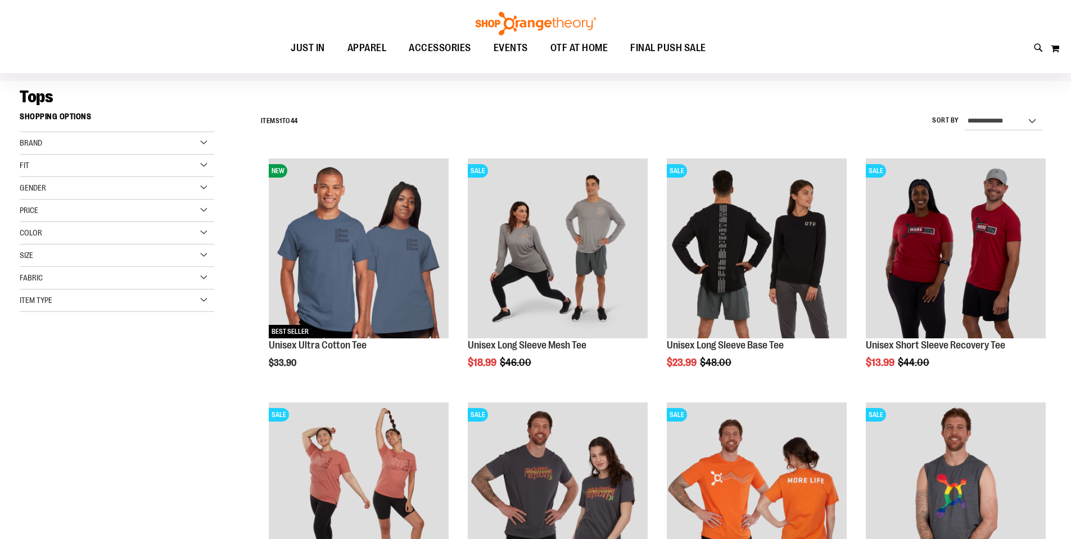
scroll to position [112, 0]
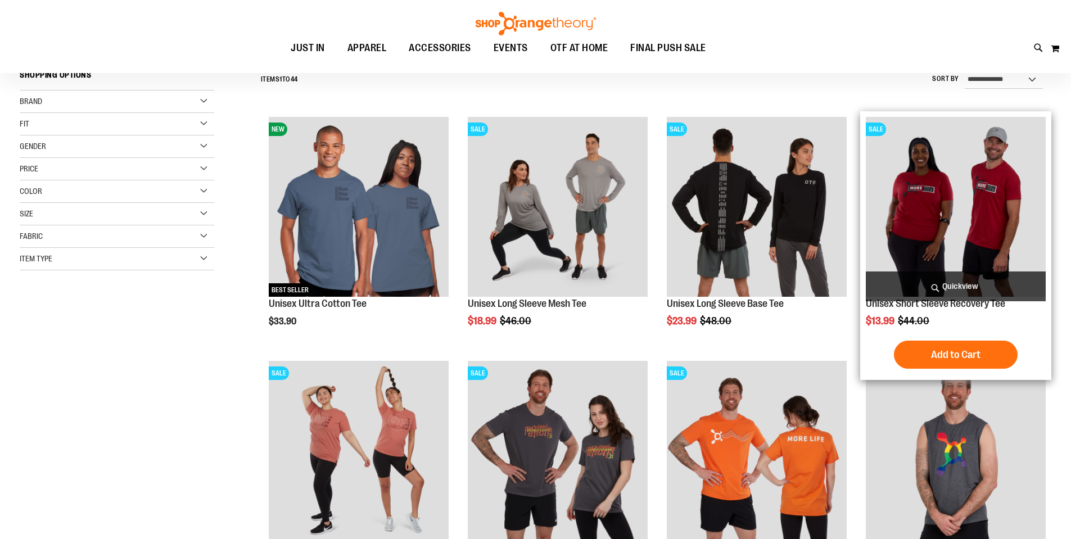
click at [963, 185] on img "product" at bounding box center [956, 207] width 180 height 180
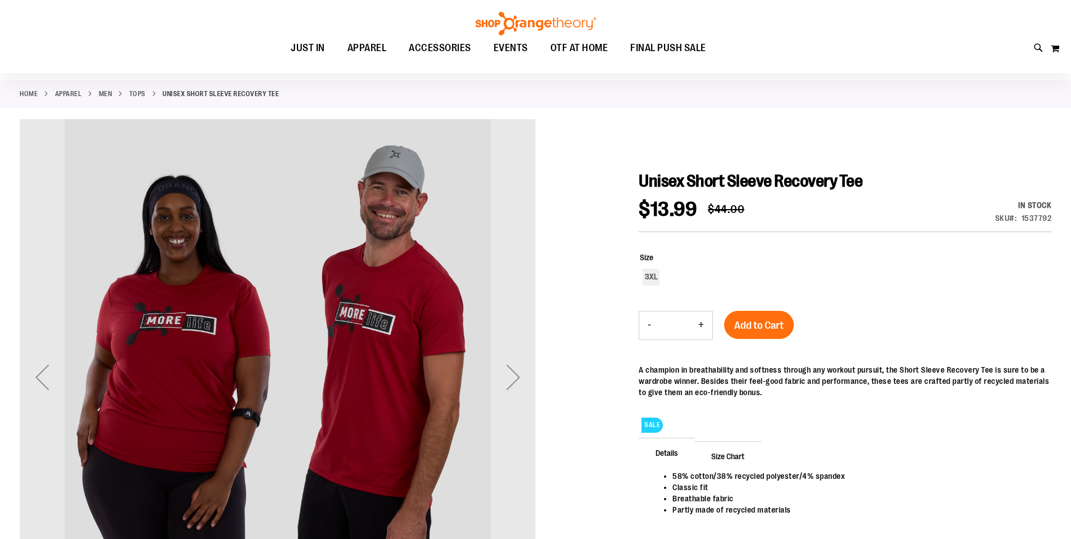
scroll to position [112, 0]
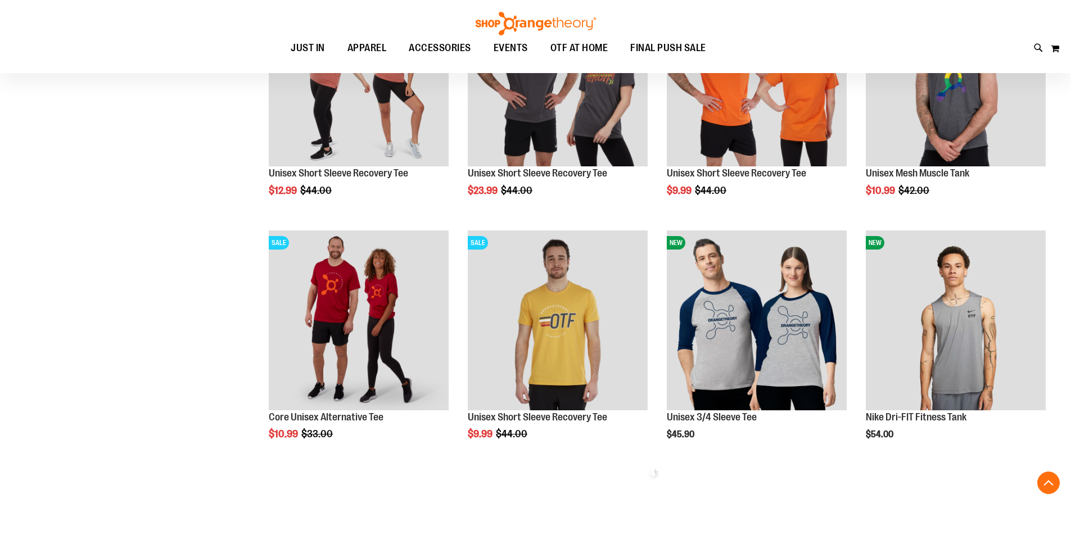
scroll to position [505, 0]
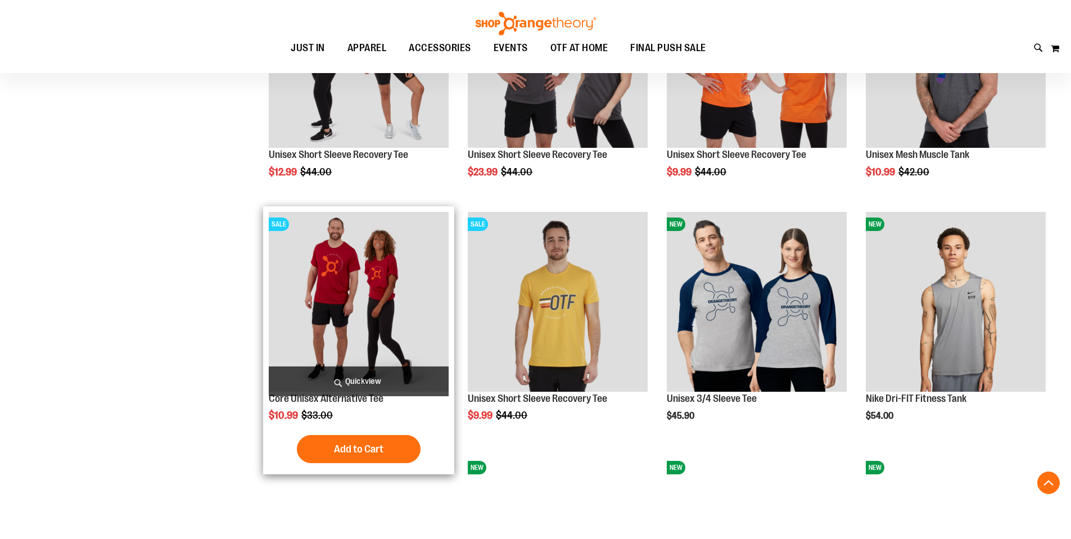
click at [334, 299] on img "product" at bounding box center [359, 302] width 180 height 180
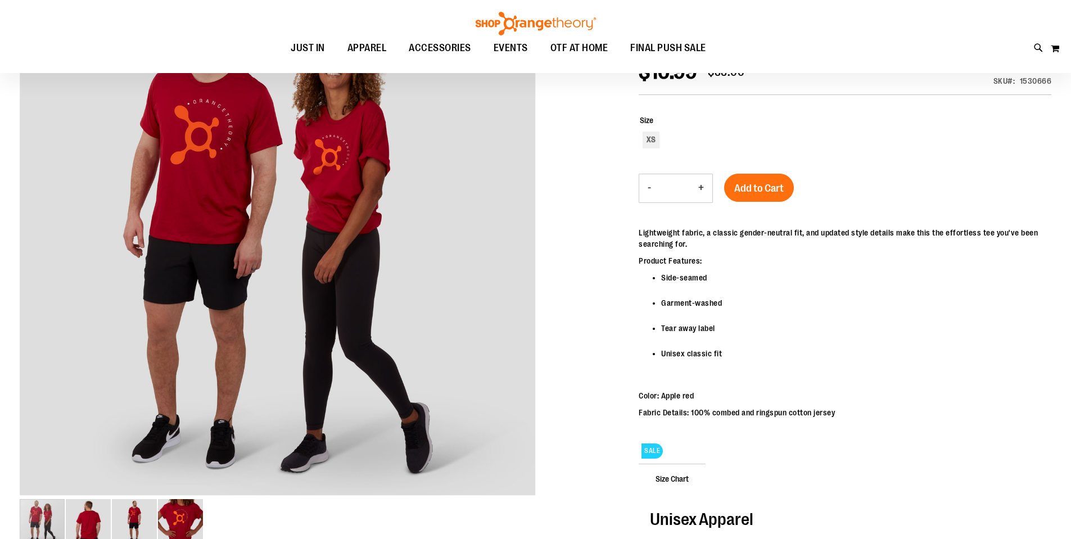
scroll to position [112, 0]
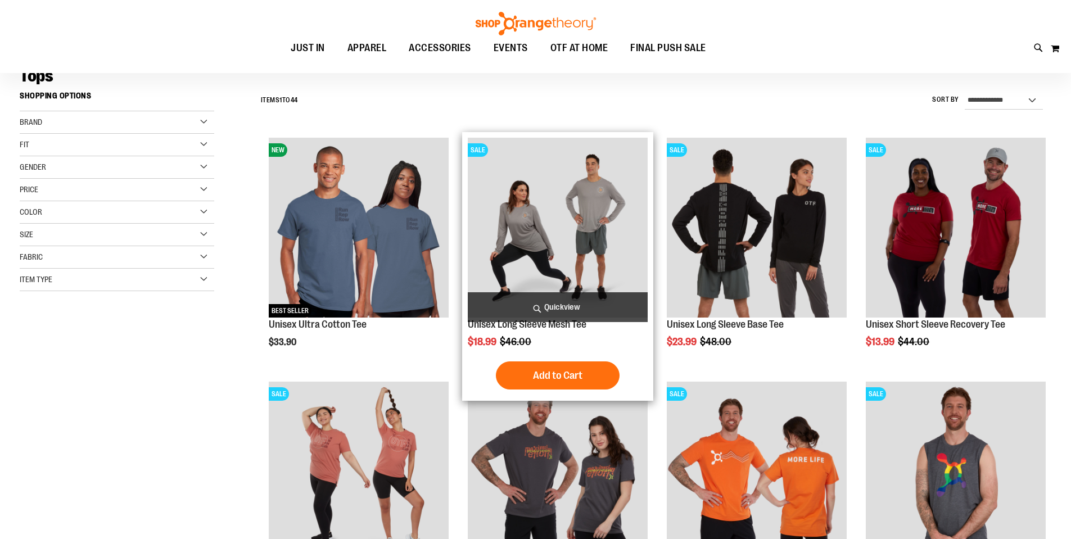
scroll to position [89, 0]
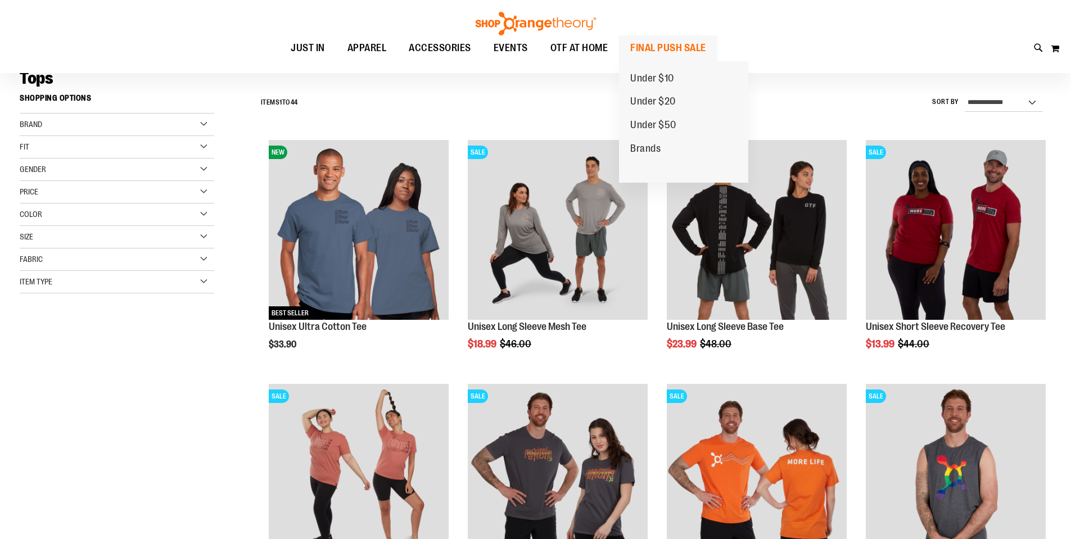
click at [685, 51] on span "FINAL PUSH SALE" at bounding box center [668, 47] width 76 height 25
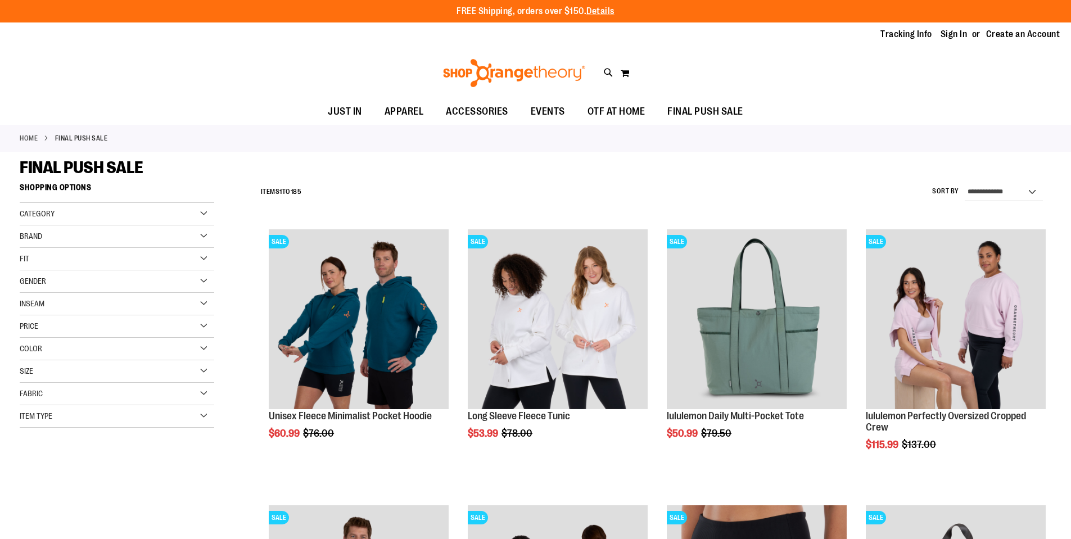
click at [32, 239] on span "Brand" at bounding box center [31, 236] width 22 height 9
click at [39, 282] on link "lululemon" at bounding box center [110, 283] width 187 height 12
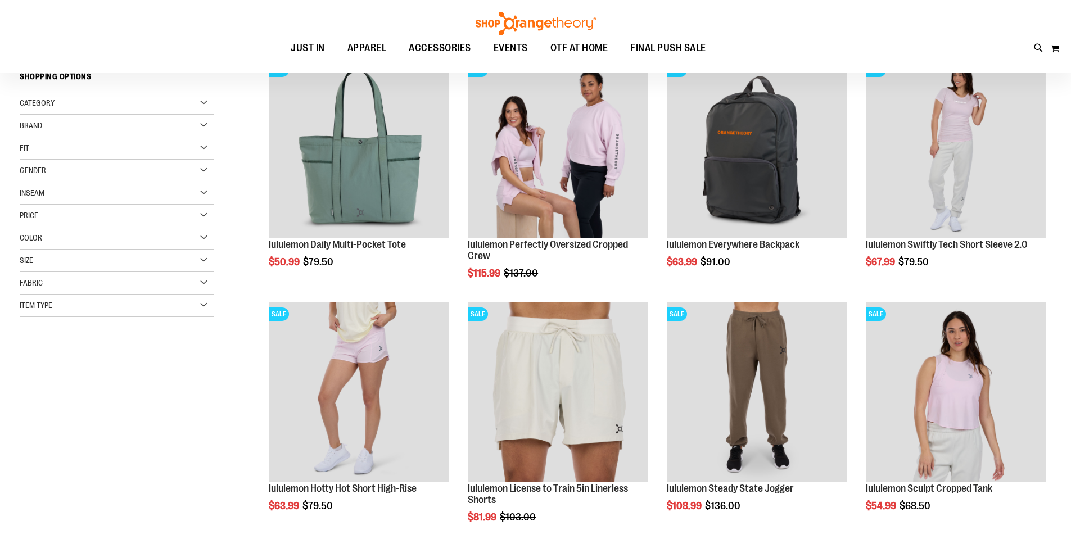
scroll to position [178, 0]
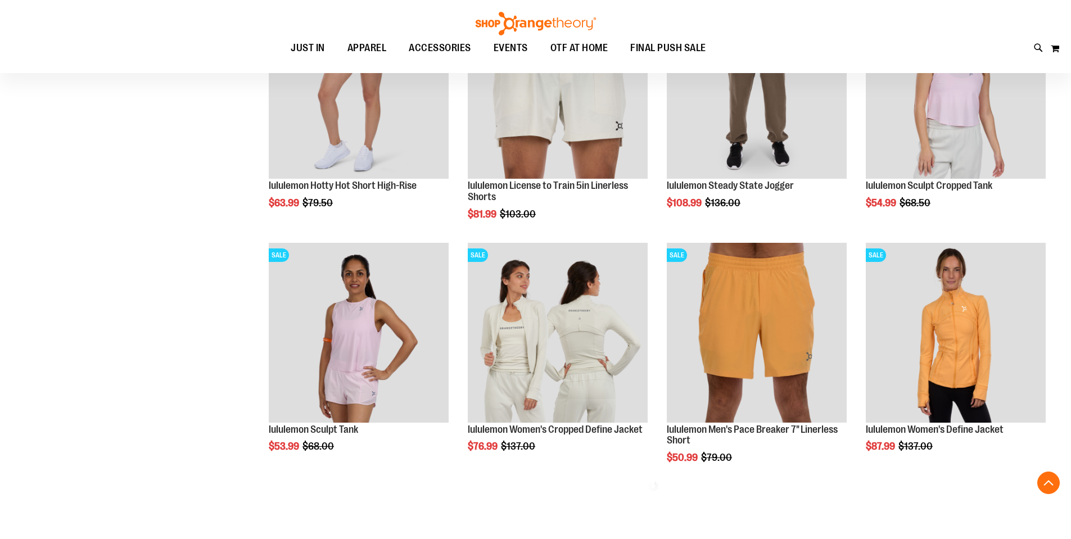
scroll to position [515, 0]
